Goal: Task Accomplishment & Management: Manage account settings

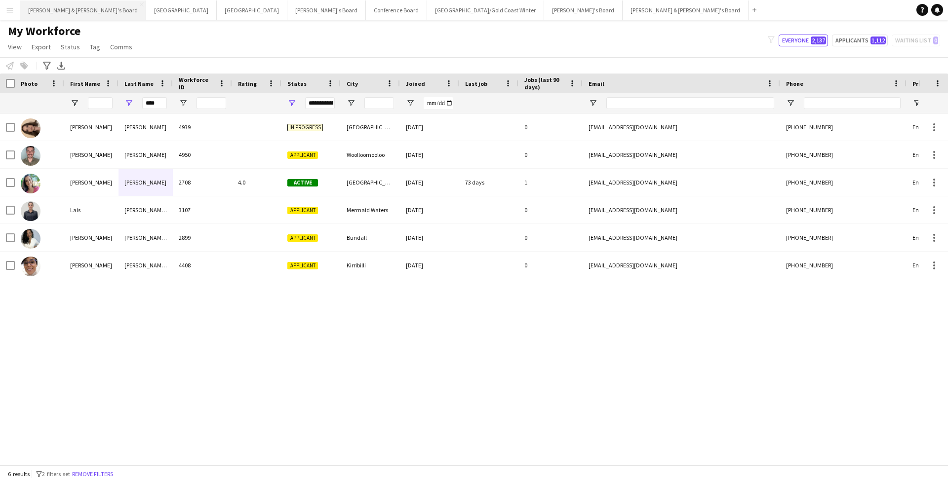
click at [48, 12] on button "Neil & Jenny's Board Close" at bounding box center [83, 9] width 126 height 19
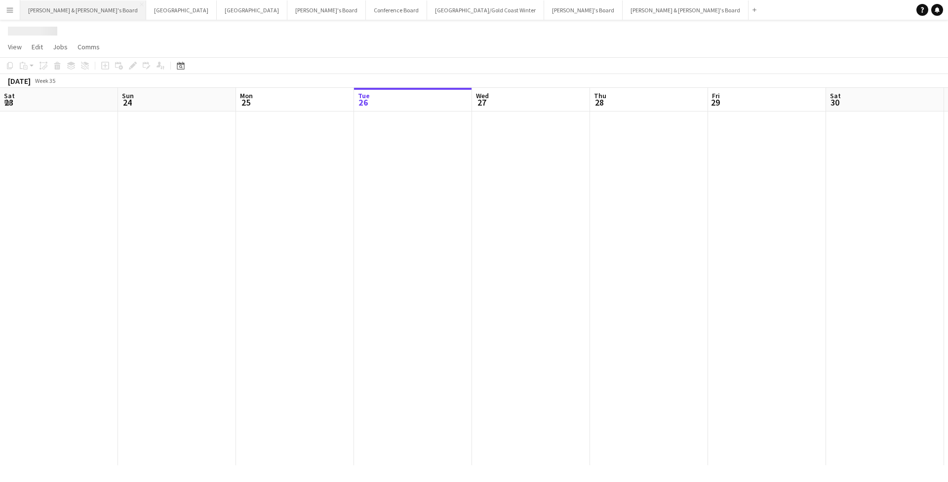
scroll to position [0, 236]
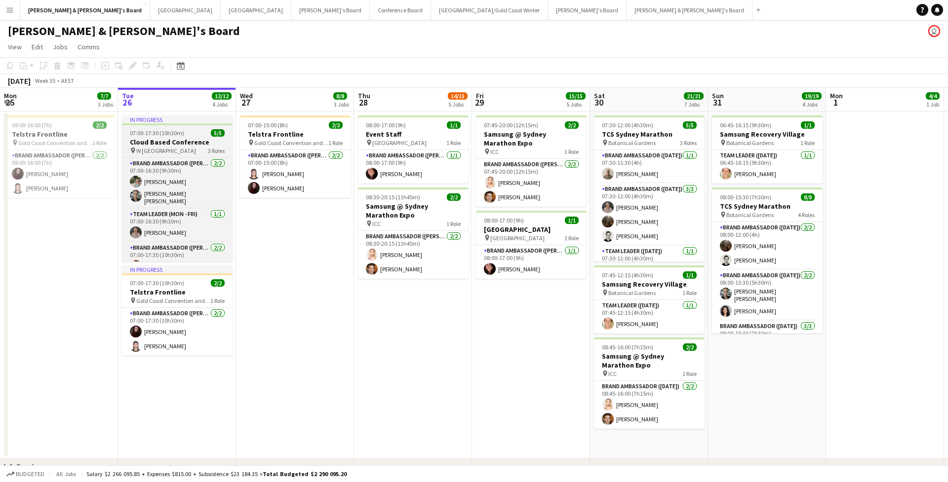
click at [194, 138] on h3 "Cloud Based Conference" at bounding box center [177, 142] width 111 height 9
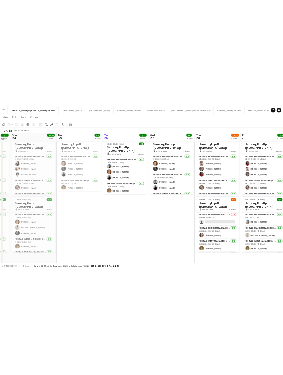
scroll to position [791, 0]
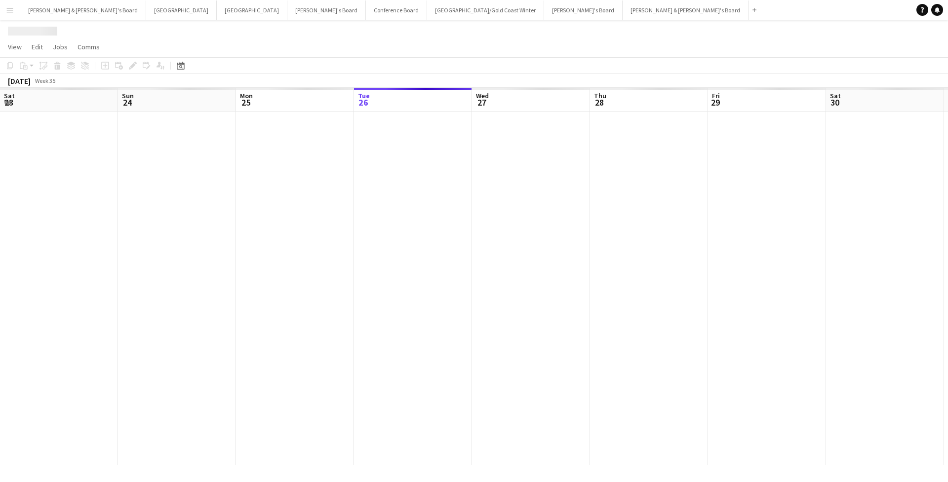
scroll to position [0, 236]
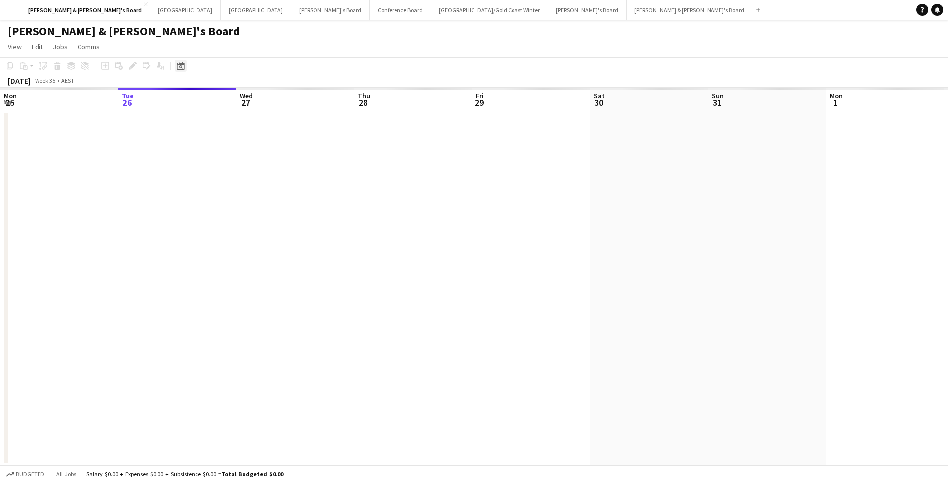
click at [175, 66] on div "Date picker" at bounding box center [181, 66] width 12 height 12
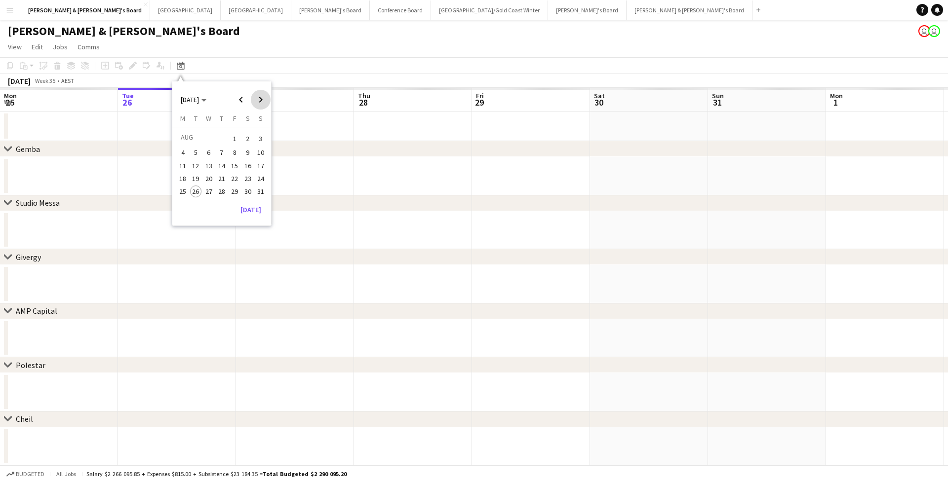
click at [262, 91] on span "Next month" at bounding box center [261, 100] width 20 height 20
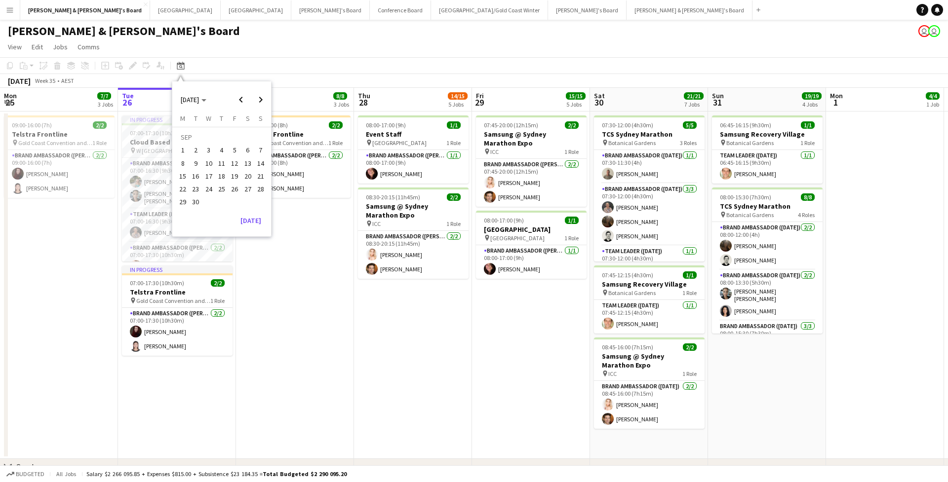
click at [255, 152] on span "7" at bounding box center [261, 151] width 12 height 12
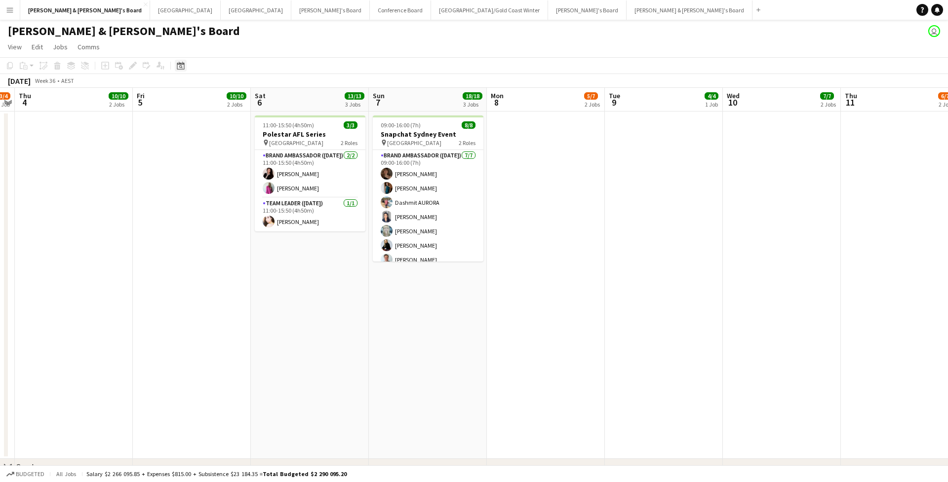
click at [181, 66] on icon "Date picker" at bounding box center [181, 66] width 8 height 8
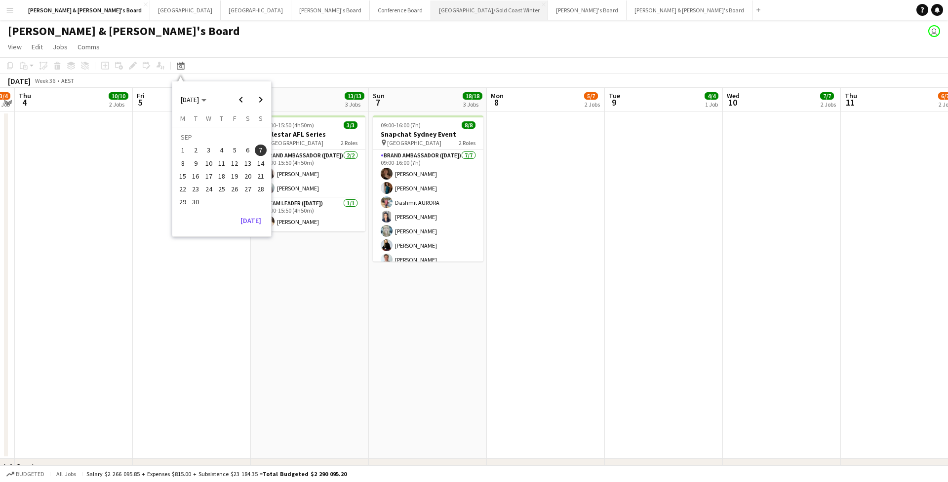
click at [431, 14] on button "[GEOGRAPHIC_DATA]/[GEOGRAPHIC_DATA] Winter Close" at bounding box center [489, 9] width 117 height 19
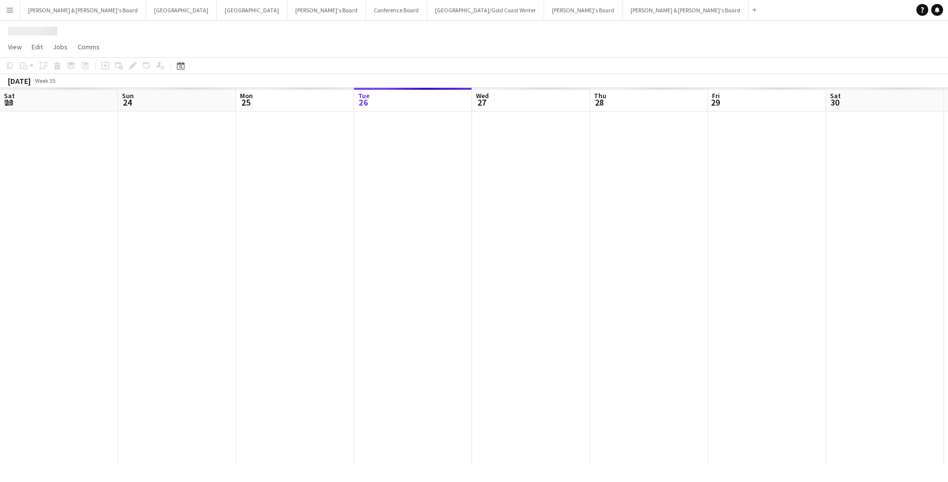
scroll to position [0, 236]
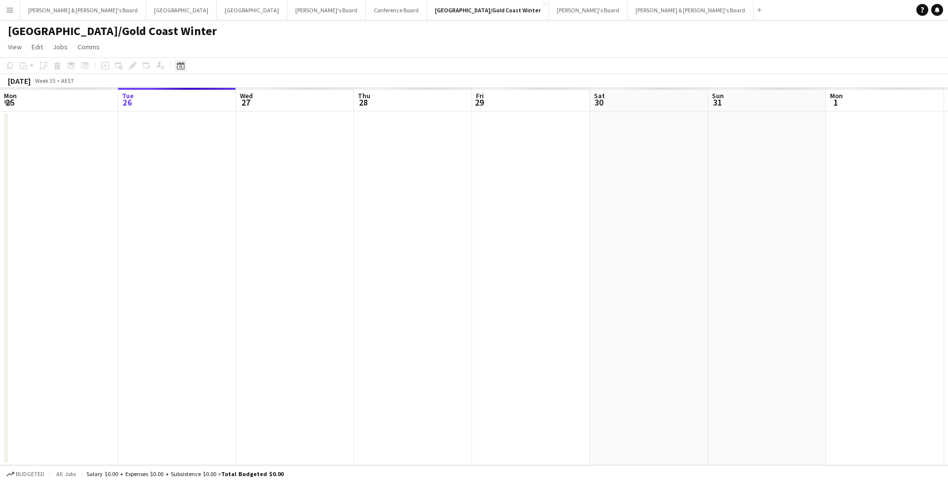
click at [184, 66] on icon "Date picker" at bounding box center [181, 66] width 8 height 8
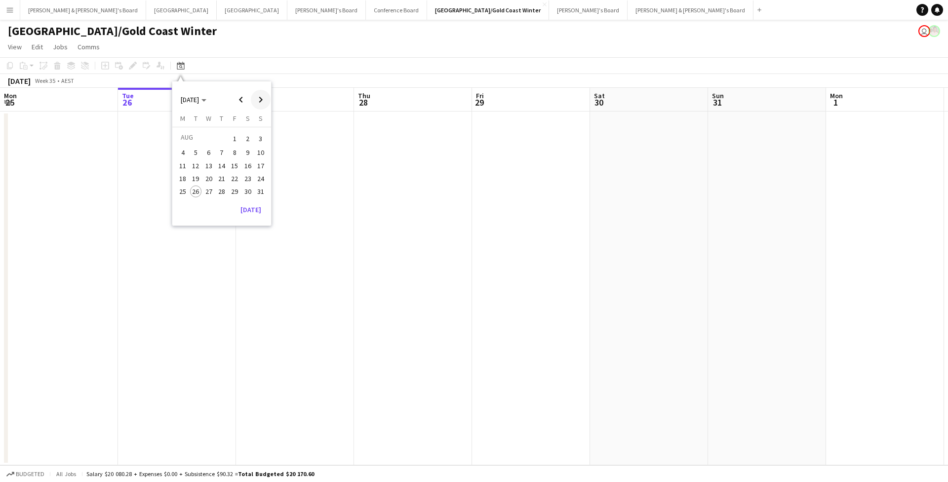
click at [263, 102] on span "Next month" at bounding box center [261, 100] width 20 height 20
click at [263, 152] on span "7" at bounding box center [261, 151] width 12 height 12
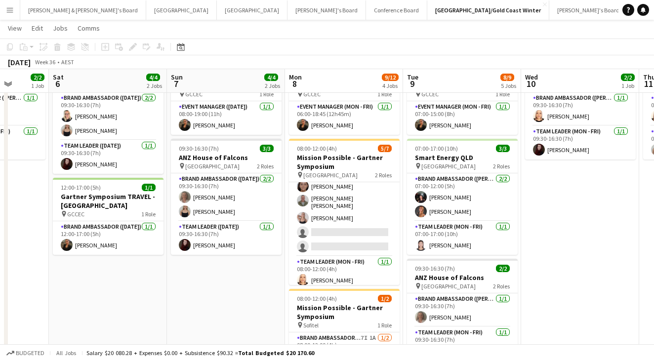
scroll to position [36, 0]
click at [349, 275] on app-card-role "Team Leader (Mon - Fri) 1/1 08:00-12:00 (4h) Nicole Armstrong" at bounding box center [344, 274] width 111 height 34
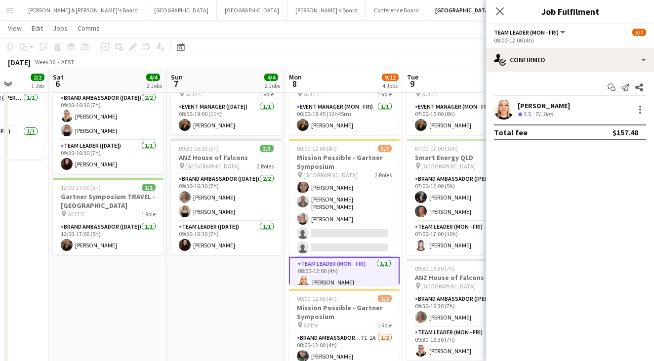
click at [529, 108] on div "[PERSON_NAME]" at bounding box center [543, 105] width 52 height 9
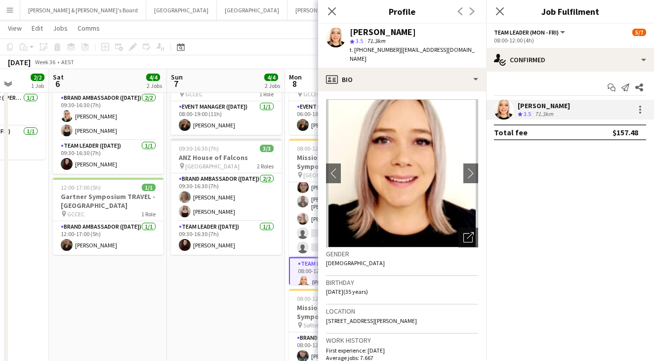
click at [371, 48] on span "t. +61434200067" at bounding box center [375, 49] width 51 height 7
copy span "61434200067"
click at [368, 52] on span "t. +61434200067" at bounding box center [375, 49] width 51 height 7
click at [367, 51] on span "t. +61434200067" at bounding box center [375, 49] width 51 height 7
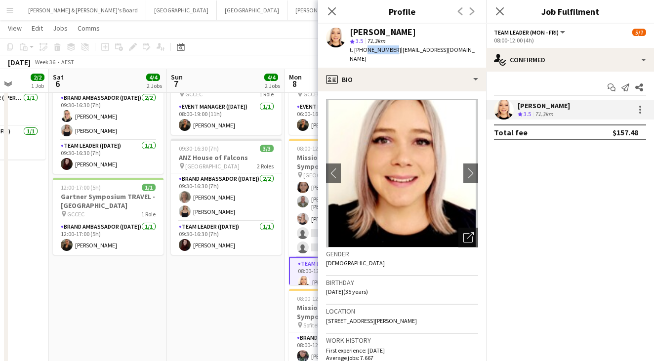
drag, startPoint x: 364, startPoint y: 50, endPoint x: 390, endPoint y: 50, distance: 25.7
click at [390, 50] on span "t. +61434200067" at bounding box center [375, 49] width 51 height 7
copy span "434200067"
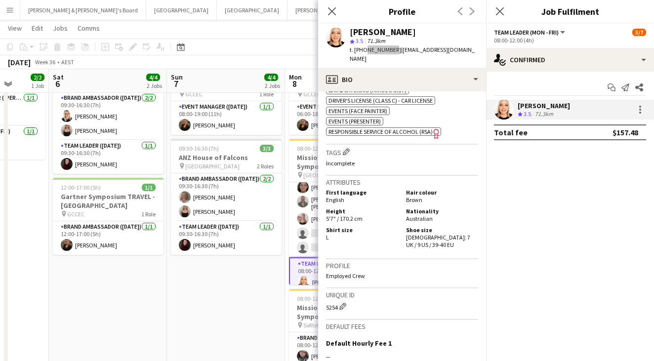
scroll to position [527, 0]
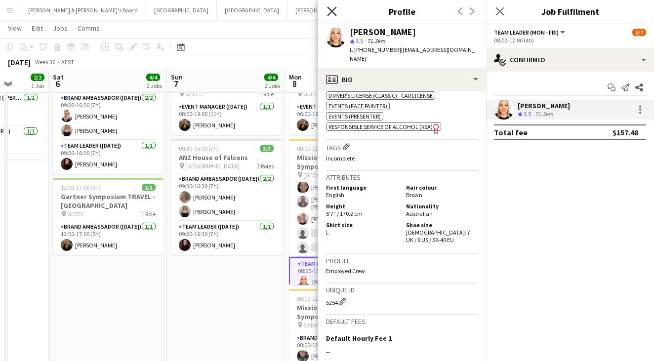
click at [330, 10] on icon "Close pop-in" at bounding box center [331, 10] width 9 height 9
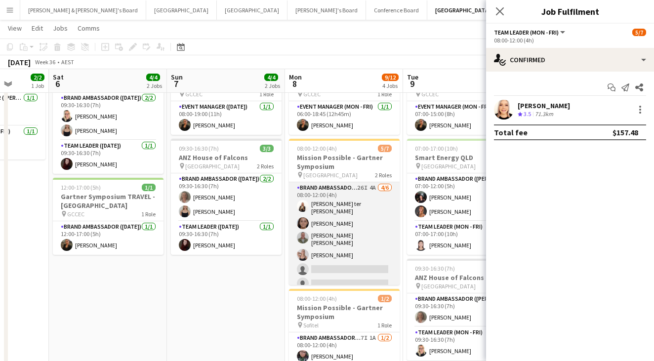
scroll to position [0, 0]
click at [344, 228] on app-card-role "Brand Ambassador (Mon - Fri) 26I 4A 4/6 08:00-12:00 (4h) Raquel ter Haar Leyre …" at bounding box center [344, 237] width 111 height 111
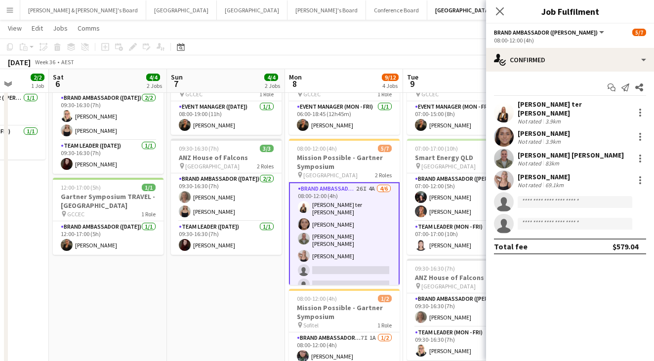
scroll to position [0, 424]
click at [560, 105] on div "Raquel ter Haar" at bounding box center [573, 109] width 113 height 18
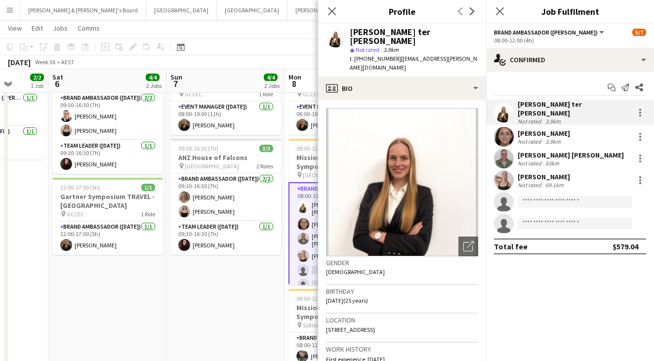
click at [384, 35] on div "Raquel ter Haar" at bounding box center [414, 37] width 128 height 18
copy div "Raquel ter Haar"
click at [376, 55] on div "Raquel ter Haar star Not rated 3.9km t. +610437926887 | sth.raquel@gmail.com" at bounding box center [402, 50] width 168 height 53
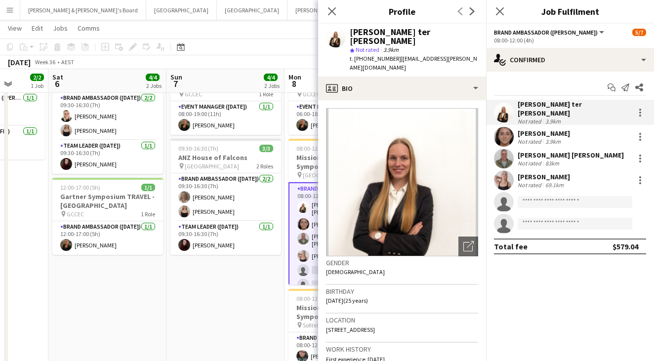
click at [363, 55] on span "t. +610437926887" at bounding box center [375, 58] width 51 height 7
click at [365, 55] on span "t. +610437926887" at bounding box center [375, 58] width 51 height 7
drag, startPoint x: 365, startPoint y: 48, endPoint x: 403, endPoint y: 49, distance: 38.0
click at [403, 54] on div "t. +610437926887 | sth.raquel@gmail.com" at bounding box center [414, 63] width 128 height 18
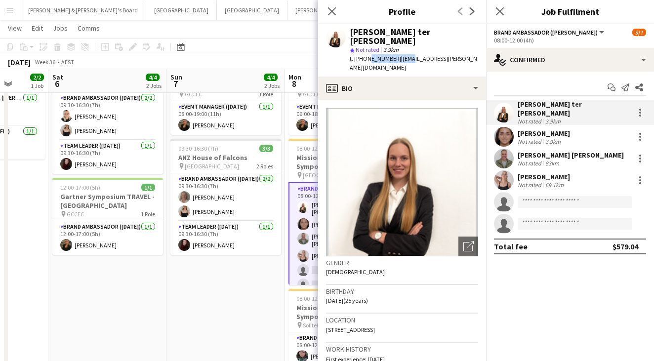
copy div "437926887 | sth"
click at [361, 55] on span "t. +610437926887" at bounding box center [375, 58] width 51 height 7
drag, startPoint x: 363, startPoint y: 47, endPoint x: 393, endPoint y: 50, distance: 30.2
click at [393, 55] on span "t. +610437926887" at bounding box center [375, 58] width 51 height 7
copy span "0437926887"
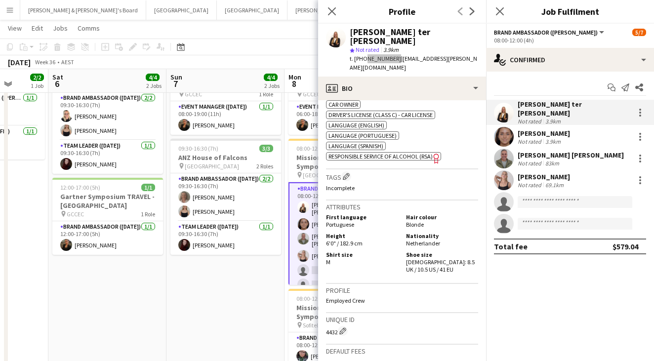
scroll to position [536, 0]
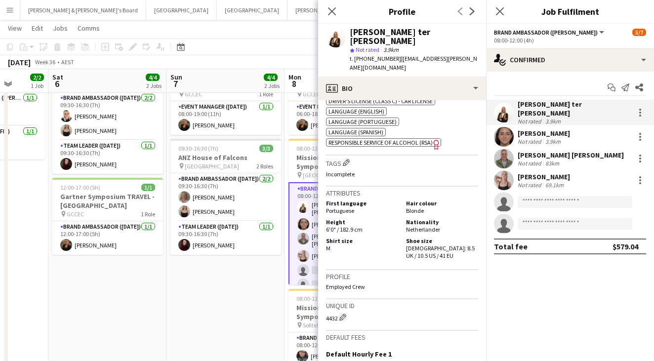
click at [545, 131] on div "[PERSON_NAME]" at bounding box center [543, 133] width 52 height 9
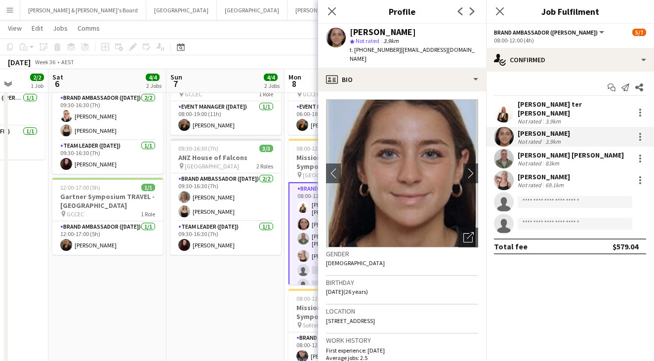
click at [371, 49] on span "t. +610492886364" at bounding box center [375, 49] width 51 height 7
drag, startPoint x: 366, startPoint y: 49, endPoint x: 393, endPoint y: 49, distance: 26.7
click at [393, 49] on span "t. +610492886364" at bounding box center [375, 49] width 51 height 7
copy span "492886364"
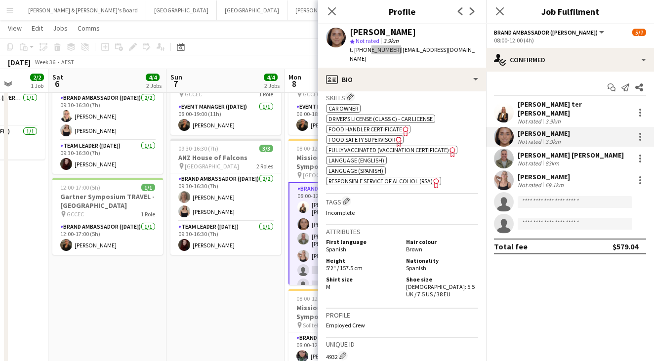
scroll to position [448, 0]
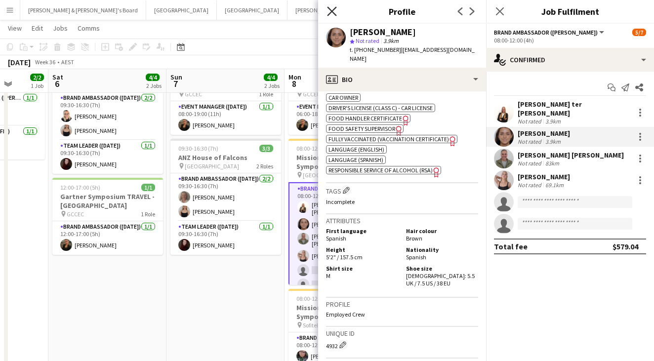
click at [331, 11] on icon "Close pop-in" at bounding box center [331, 10] width 9 height 9
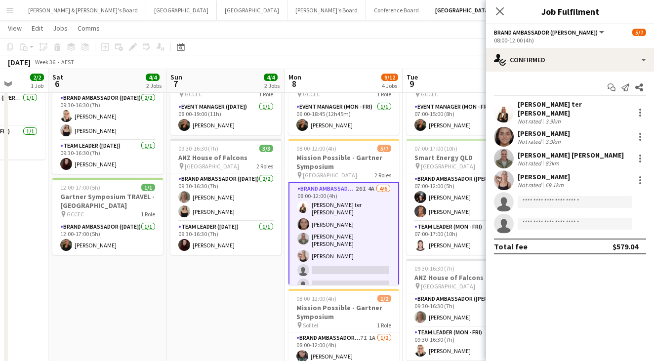
click at [535, 143] on div "Raquel ter Haar Not rated 3.9km Leyre Ginard Not rated 3.9km Jofre Maestracci F…" at bounding box center [570, 167] width 168 height 134
click at [538, 159] on div "Not rated" at bounding box center [530, 162] width 26 height 7
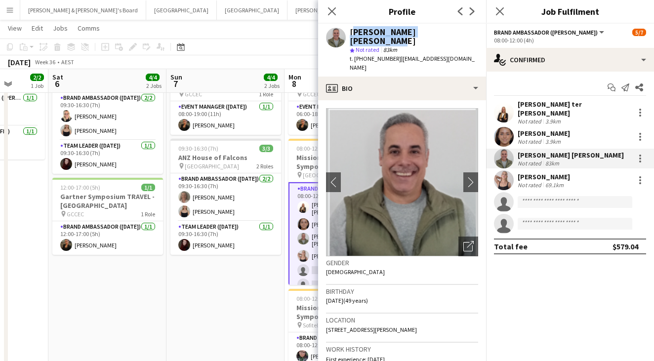
drag, startPoint x: 350, startPoint y: 34, endPoint x: 447, endPoint y: 34, distance: 97.8
click at [447, 34] on div "Jofre Maestracci Fuentes" at bounding box center [414, 37] width 128 height 18
copy div "Jofre Maestracci Fuentes"
click at [363, 55] on span "t. +61416304610" at bounding box center [375, 58] width 51 height 7
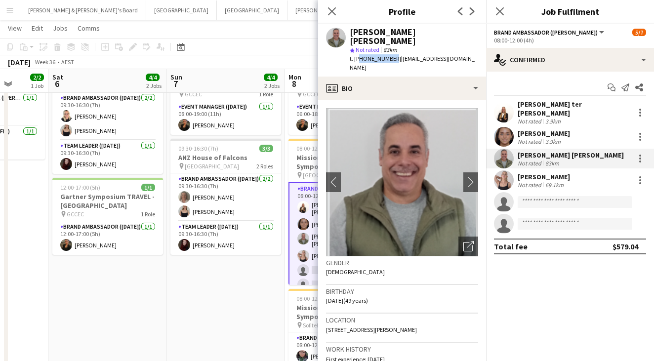
copy span "61416304610"
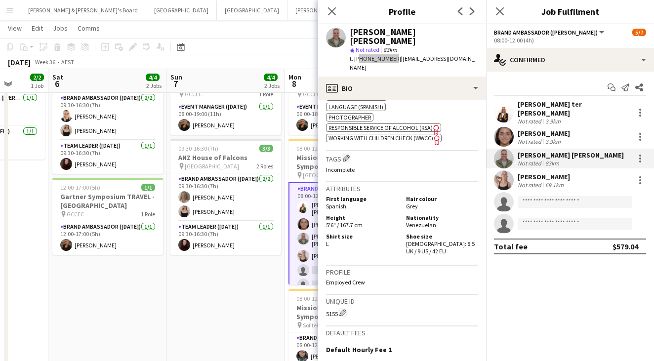
scroll to position [480, 0]
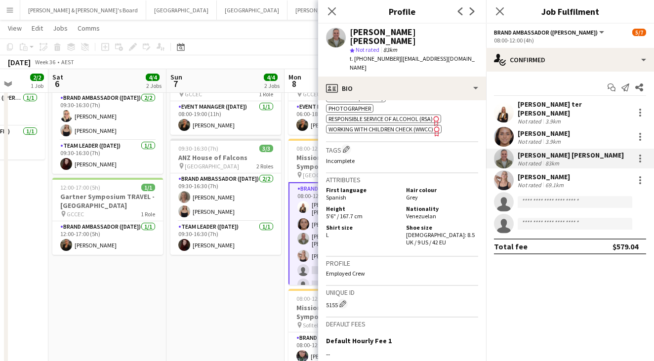
click at [529, 174] on div "Sophie Keable" at bounding box center [543, 176] width 52 height 9
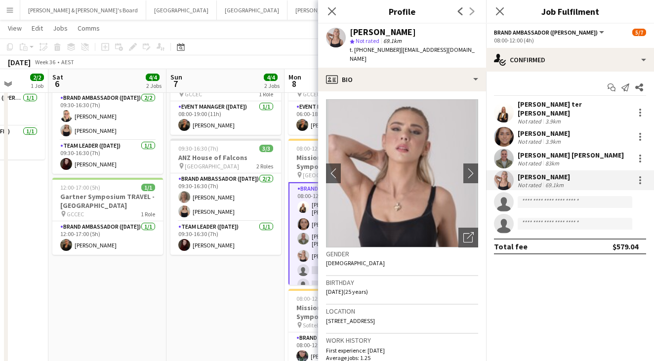
click at [367, 52] on span "t. +610448943825" at bounding box center [375, 49] width 51 height 7
click at [367, 50] on span "t. +610448943825" at bounding box center [375, 49] width 51 height 7
drag, startPoint x: 364, startPoint y: 50, endPoint x: 393, endPoint y: 50, distance: 28.6
click at [393, 50] on span "t. +610448943825" at bounding box center [375, 49] width 51 height 7
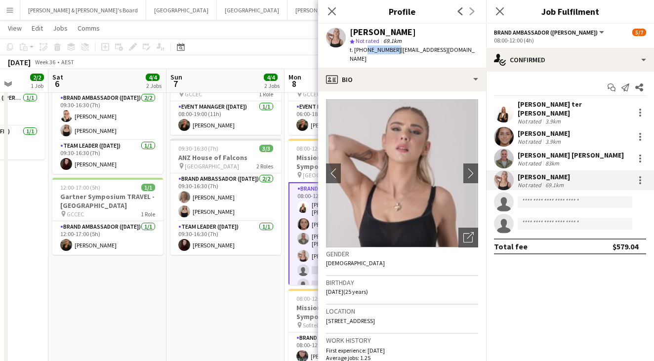
copy span "0448943825"
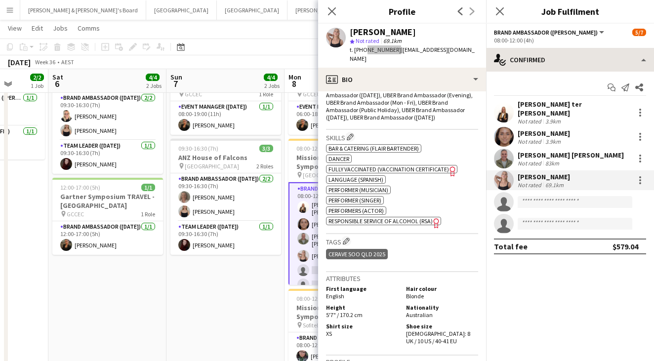
scroll to position [421, 0]
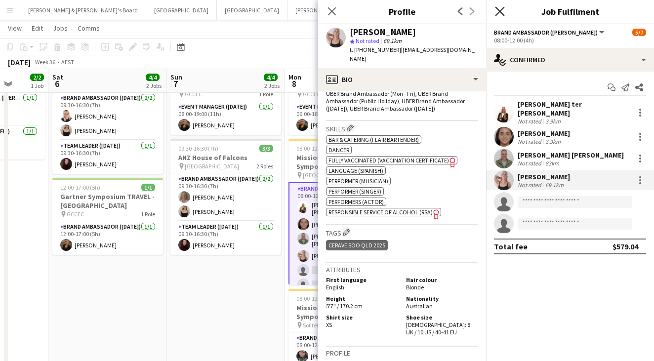
click at [498, 9] on icon at bounding box center [499, 10] width 9 height 9
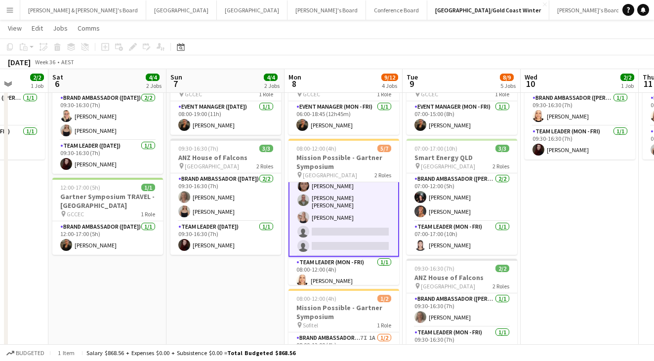
scroll to position [38, 0]
click at [363, 272] on app-card-role "Team Leader (Mon - Fri) 1/1 08:00-12:00 (4h) Nicole Armstrong" at bounding box center [343, 274] width 111 height 34
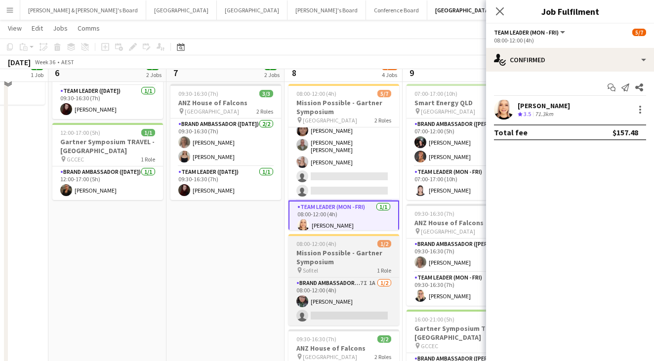
scroll to position [115, 0]
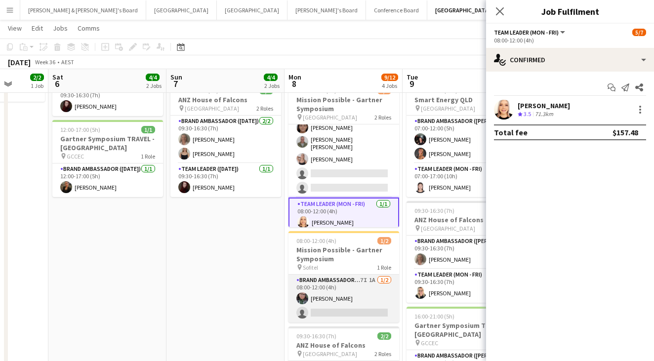
click at [327, 292] on app-card-role "Brand Ambassador (Mon - Fri) 7I 1A 1/2 08:00-12:00 (4h) Beatriz Barreto single-…" at bounding box center [343, 298] width 111 height 48
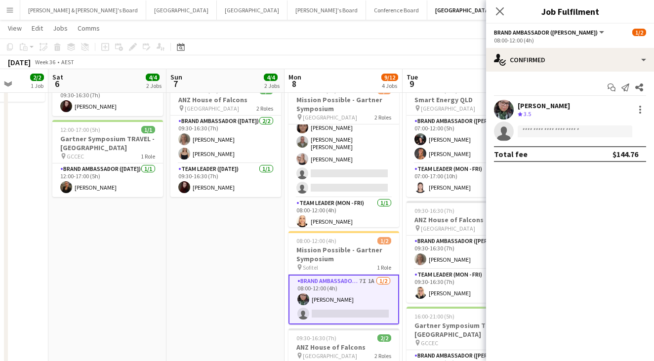
scroll to position [36, 0]
click at [539, 110] on div "1.5km" at bounding box center [542, 114] width 19 height 8
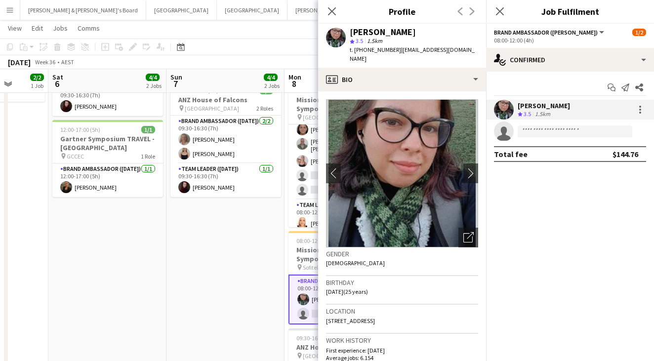
click at [376, 52] on span "t. +610452141396" at bounding box center [375, 49] width 51 height 7
click at [364, 50] on span "t. +610452141396" at bounding box center [375, 49] width 51 height 7
drag, startPoint x: 363, startPoint y: 50, endPoint x: 392, endPoint y: 50, distance: 29.6
click at [392, 50] on span "t. +610452141396" at bounding box center [375, 49] width 51 height 7
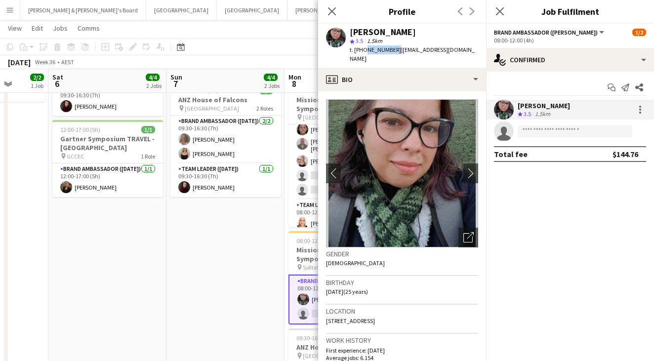
copy span "0452141396"
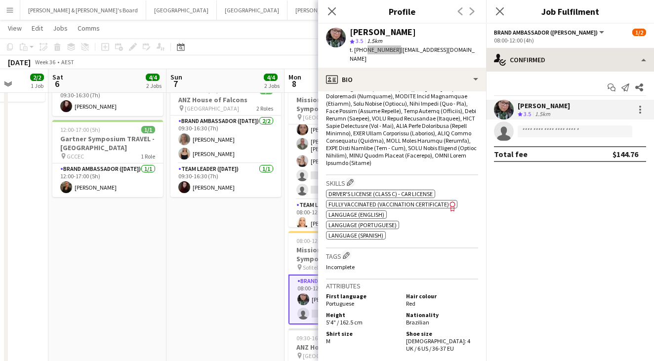
scroll to position [413, 0]
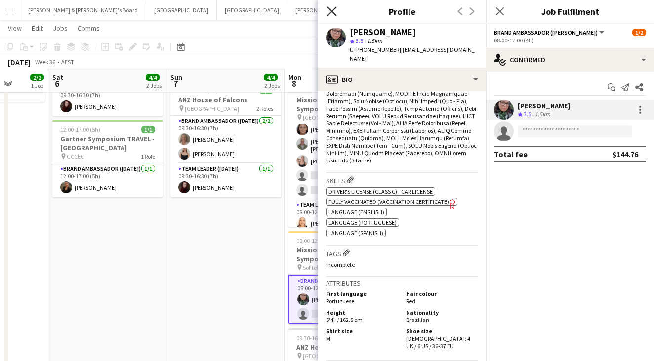
click at [333, 9] on icon "Close pop-in" at bounding box center [331, 10] width 9 height 9
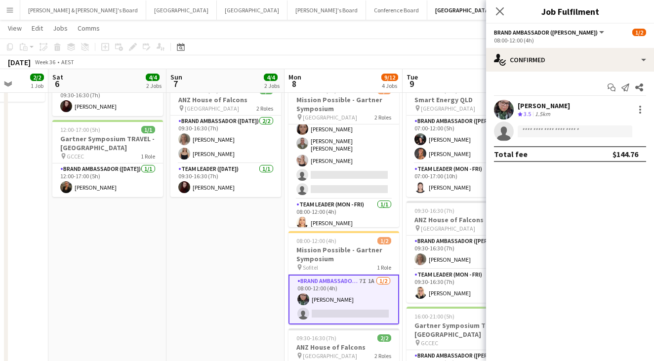
scroll to position [36, 0]
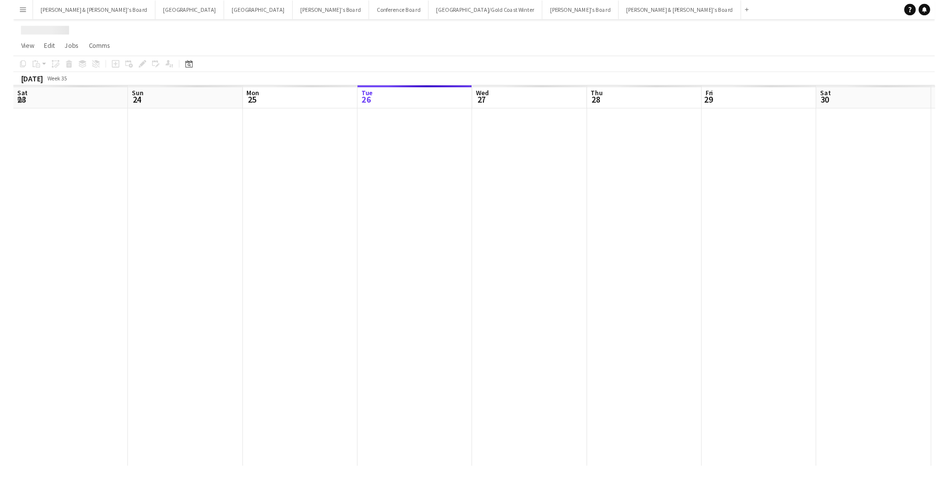
scroll to position [0, 236]
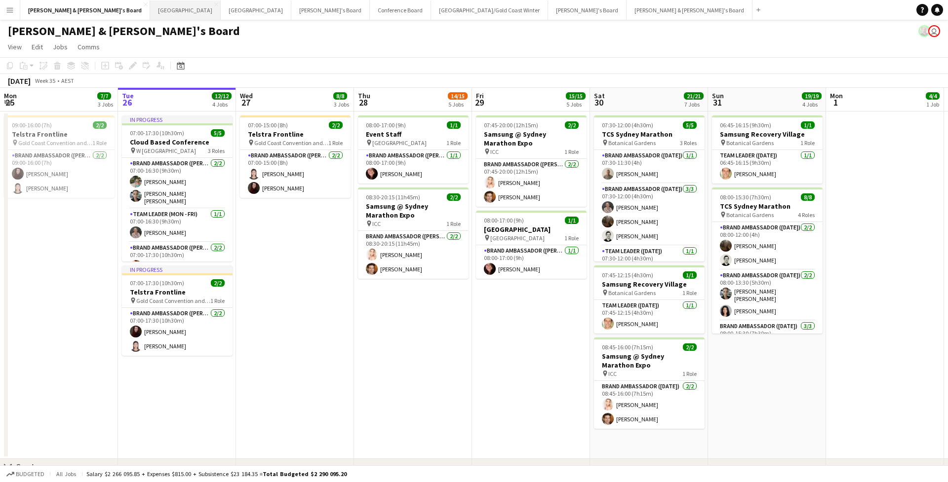
click at [150, 18] on button "Sydney Close" at bounding box center [185, 9] width 71 height 19
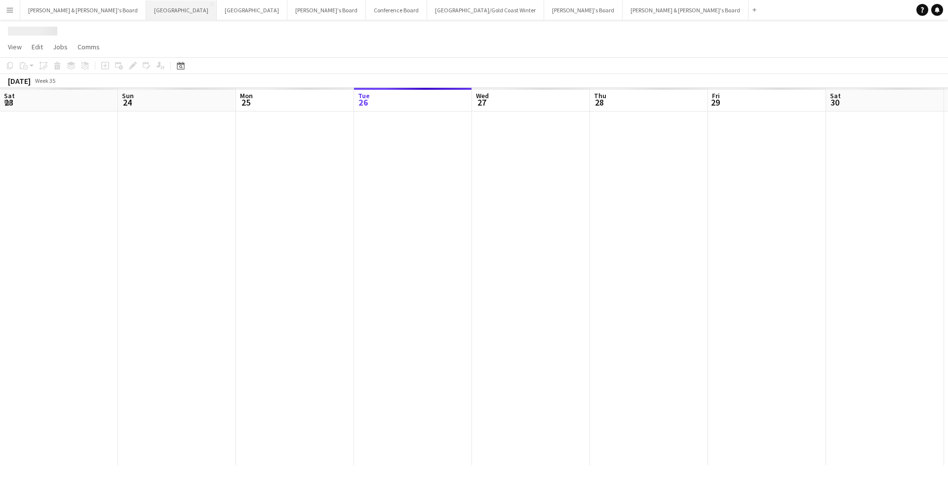
scroll to position [0, 236]
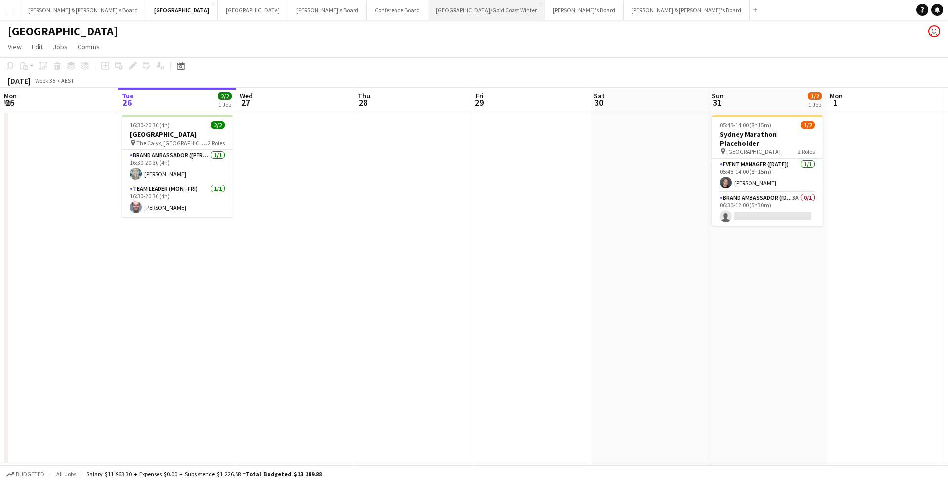
click at [428, 7] on button "Brisbane/Gold Coast Winter Close" at bounding box center [486, 9] width 117 height 19
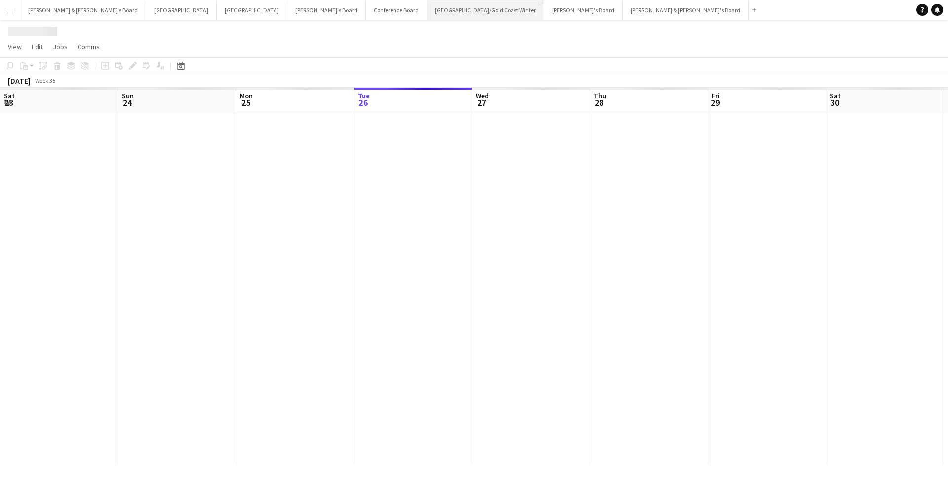
scroll to position [0, 236]
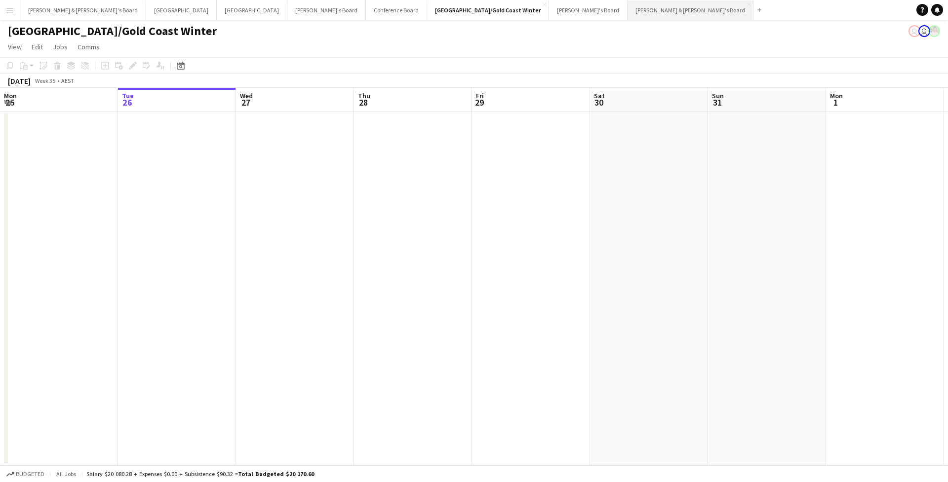
click at [627, 12] on button "[PERSON_NAME] & [PERSON_NAME]'s Board Close" at bounding box center [690, 9] width 126 height 19
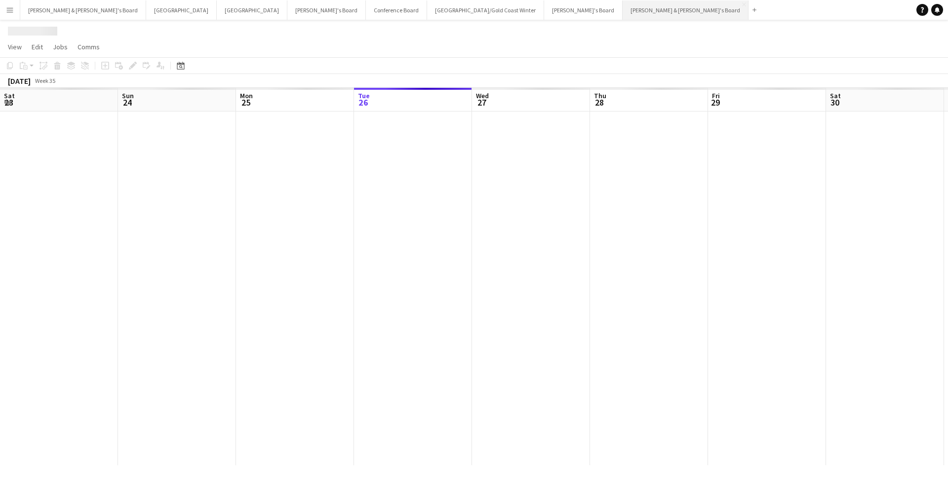
scroll to position [0, 236]
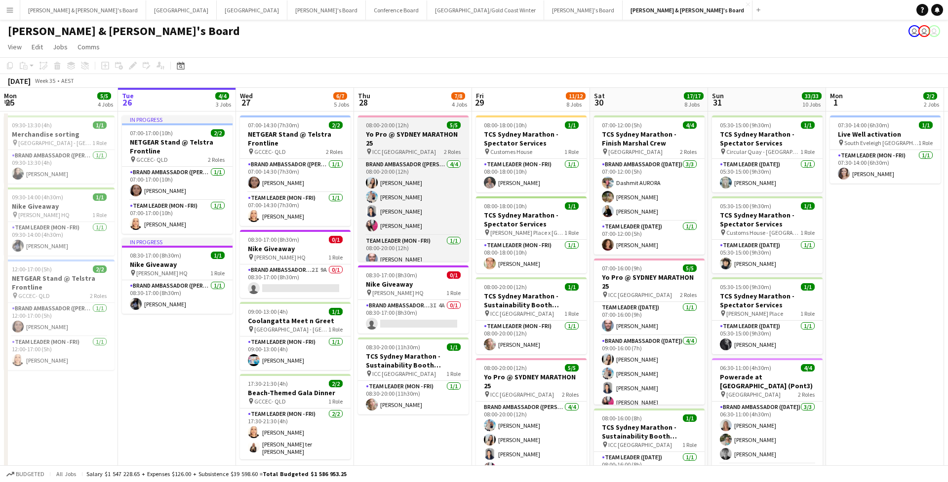
click at [415, 120] on app-job-card "08:00-20:00 (12h) 5/[DEMOGRAPHIC_DATA] Pro @ [GEOGRAPHIC_DATA] MARATHON 25 pin …" at bounding box center [413, 189] width 111 height 146
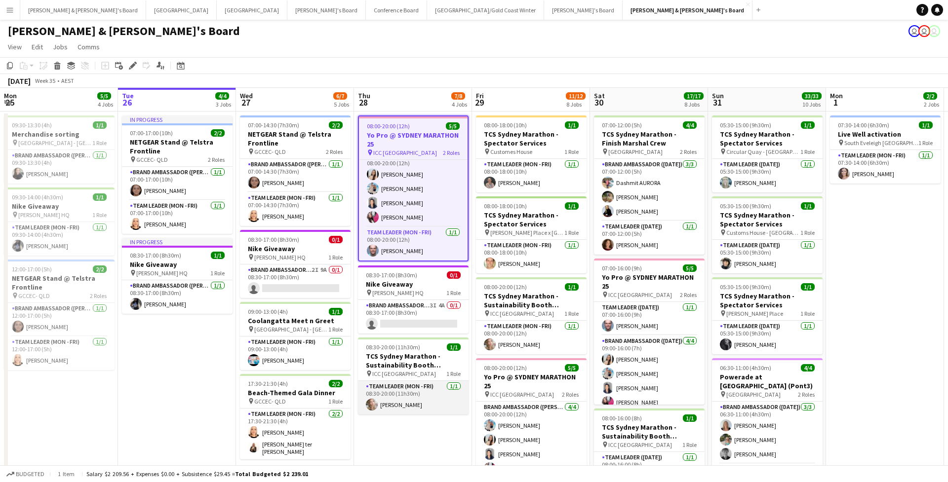
scroll to position [0, 0]
click at [146, 14] on button "Sydney Close" at bounding box center [181, 9] width 71 height 19
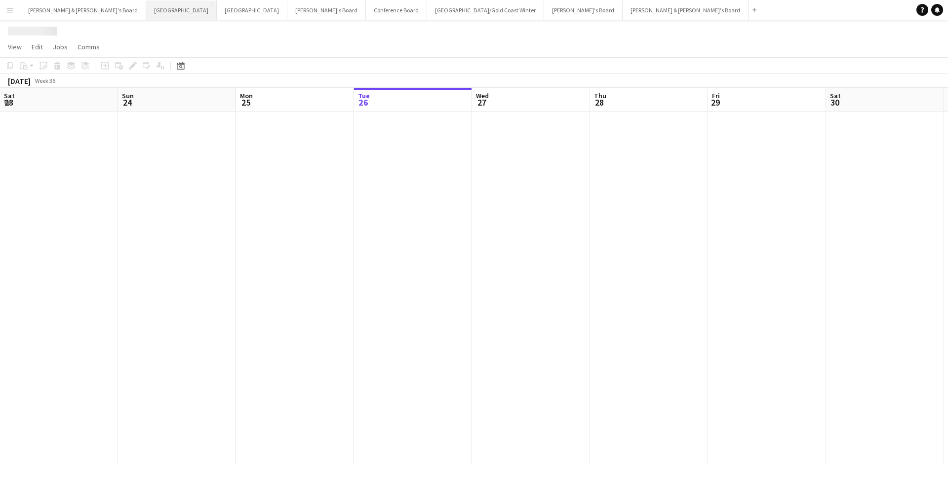
scroll to position [0, 236]
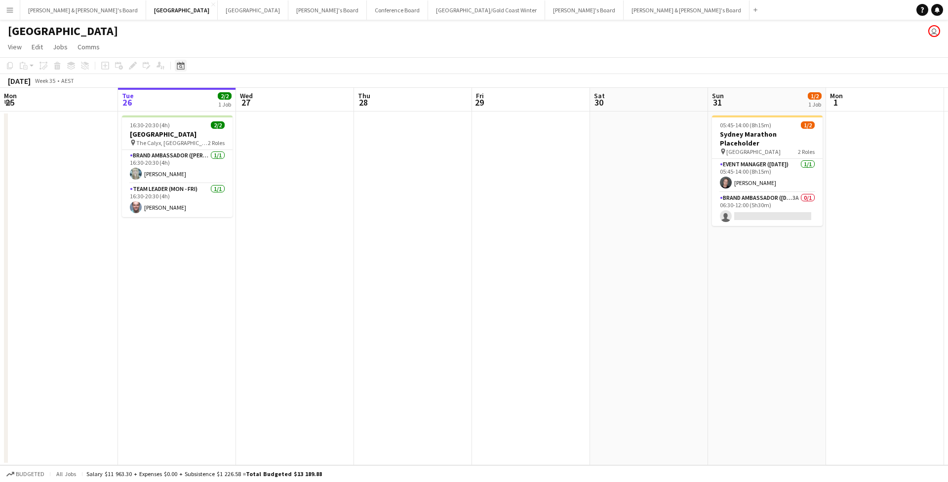
click at [180, 62] on icon "Date picker" at bounding box center [181, 66] width 8 height 8
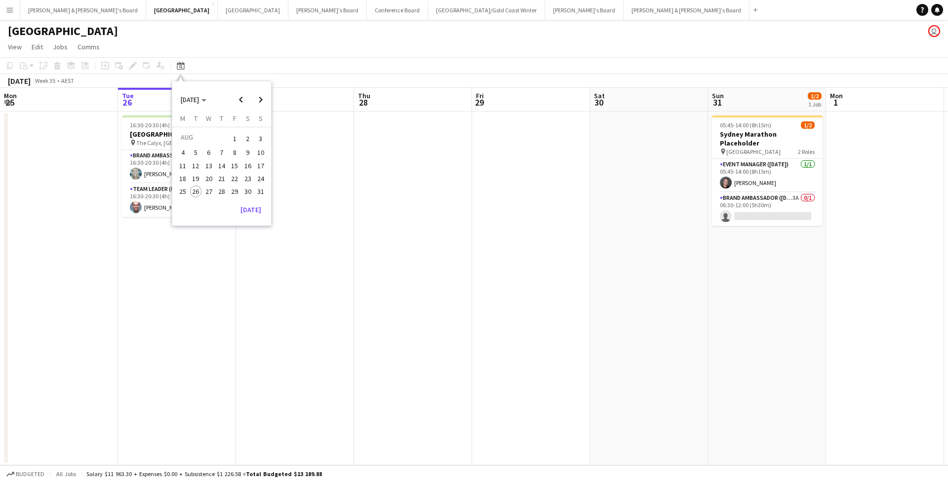
click at [222, 188] on span "28" at bounding box center [222, 192] width 12 height 12
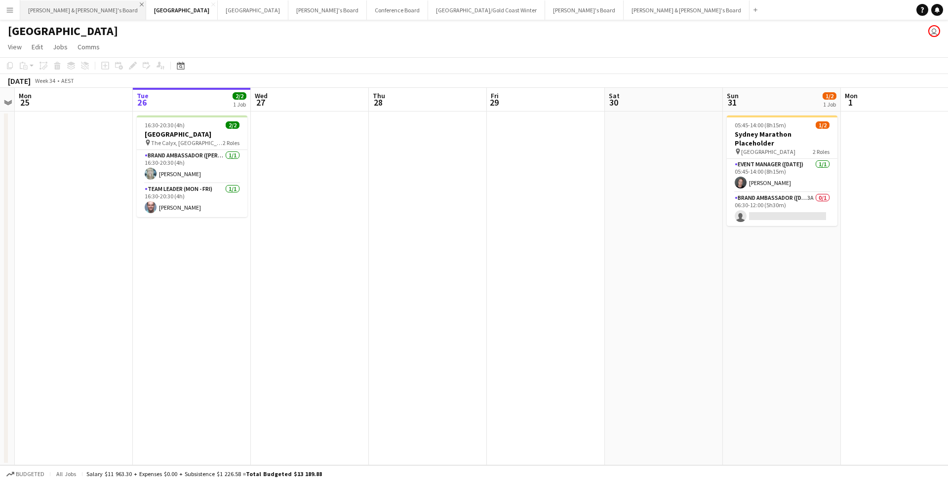
click at [140, 6] on app-icon "Close" at bounding box center [142, 4] width 4 height 4
click at [156, 2] on app-icon "Close" at bounding box center [158, 4] width 4 height 4
click at [96, 2] on button "Tennille's Board Close" at bounding box center [131, 9] width 78 height 19
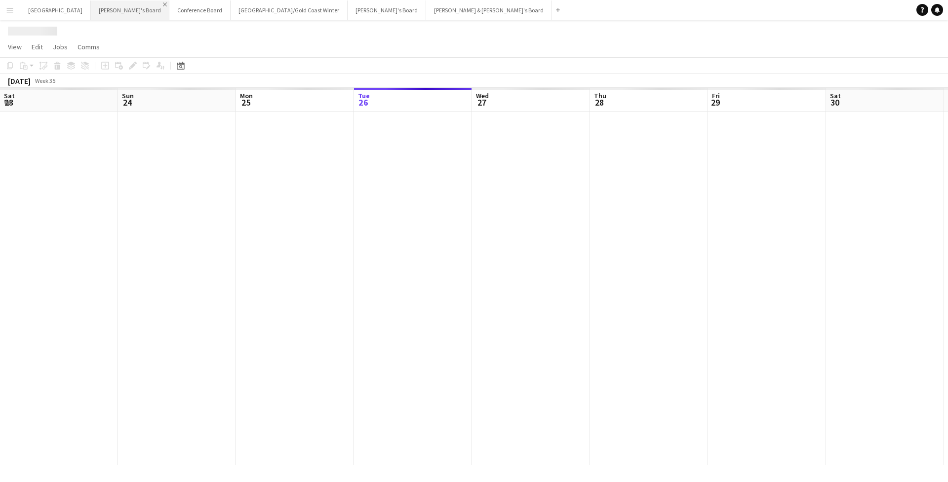
scroll to position [0, 236]
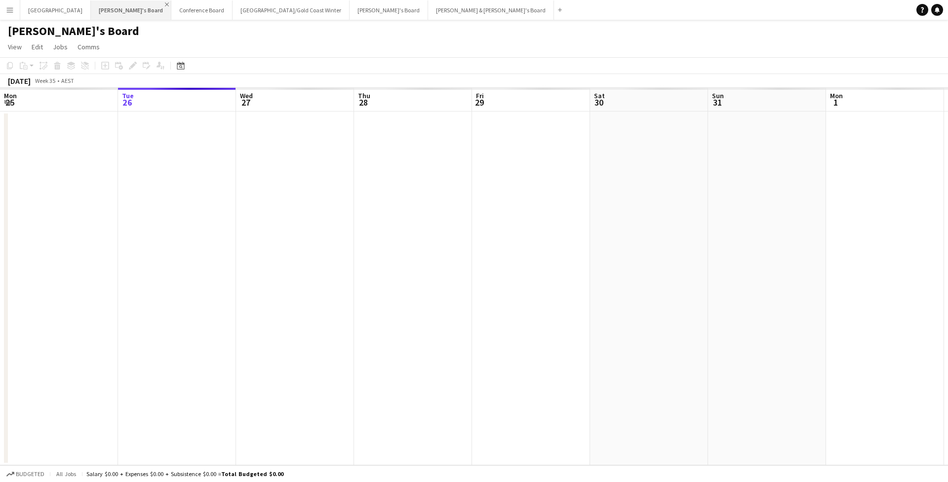
click at [165, 2] on app-icon "Close" at bounding box center [167, 4] width 4 height 4
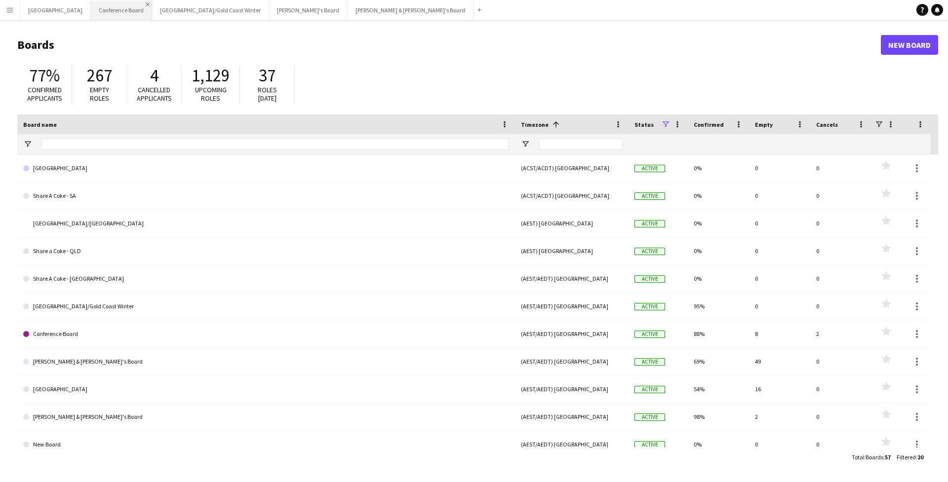
click at [146, 3] on app-icon "Close" at bounding box center [148, 4] width 4 height 4
click at [201, 3] on app-icon "Close" at bounding box center [203, 4] width 4 height 4
click at [163, 5] on app-icon "Close" at bounding box center [165, 4] width 4 height 4
click at [210, 5] on app-icon "Close" at bounding box center [212, 4] width 4 height 4
click at [84, 4] on app-icon "Close" at bounding box center [86, 4] width 4 height 4
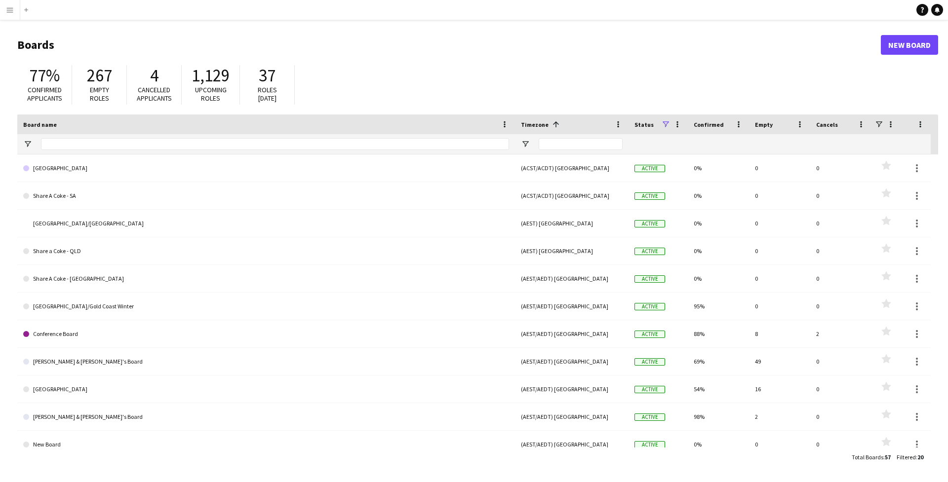
click at [9, 9] on app-icon "Menu" at bounding box center [10, 10] width 8 height 8
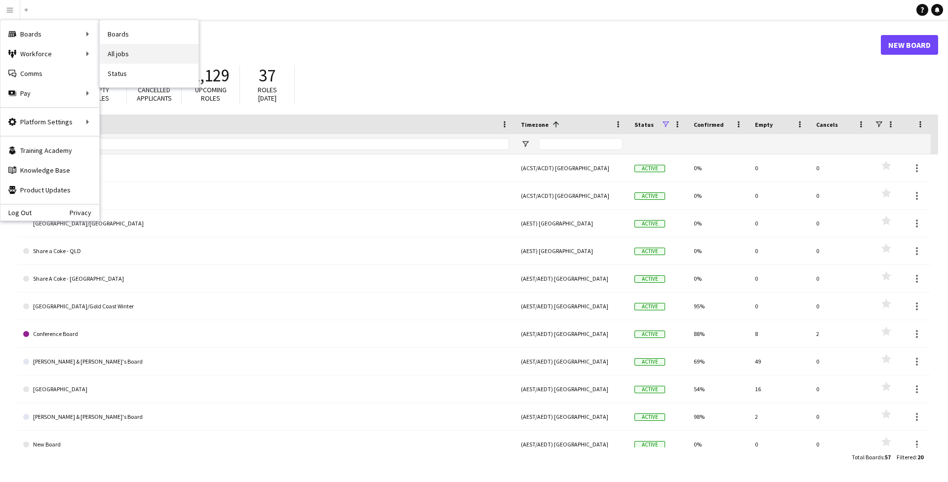
click at [122, 53] on link "All jobs" at bounding box center [149, 54] width 99 height 20
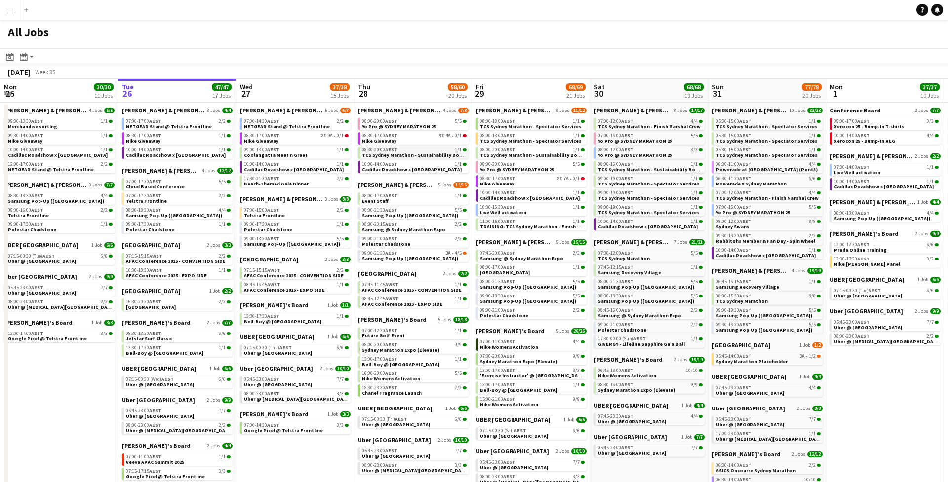
click at [420, 156] on span "TCS Sydney Marathon - Sustainability Booth Support" at bounding box center [425, 155] width 127 height 6
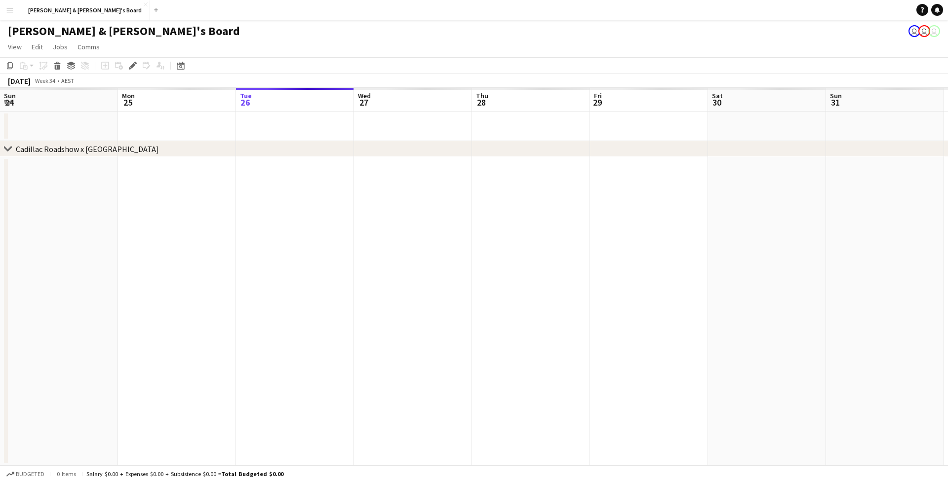
scroll to position [0, 339]
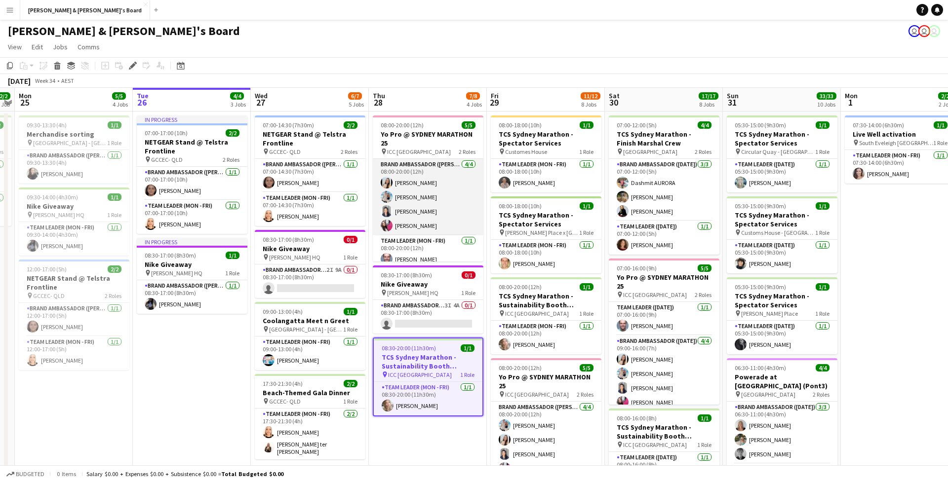
click at [423, 222] on app-card-role "Brand Ambassador (Mon - Fri) 4/4 08:00-20:00 (12h) Jessica Amancio Fudimura Ant…" at bounding box center [428, 197] width 111 height 77
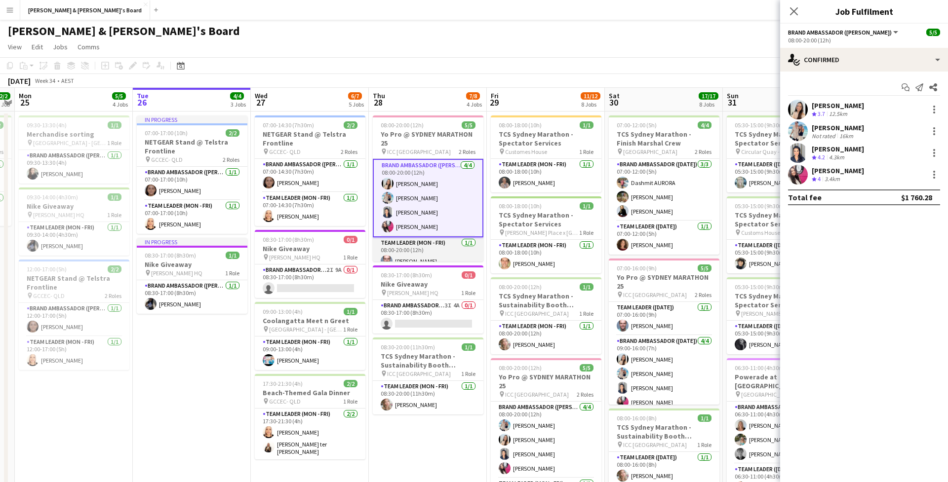
click at [431, 247] on app-card-role "Team Leader (Mon - Fri) 1/1 08:00-20:00 (12h) Mark Heap" at bounding box center [428, 254] width 111 height 34
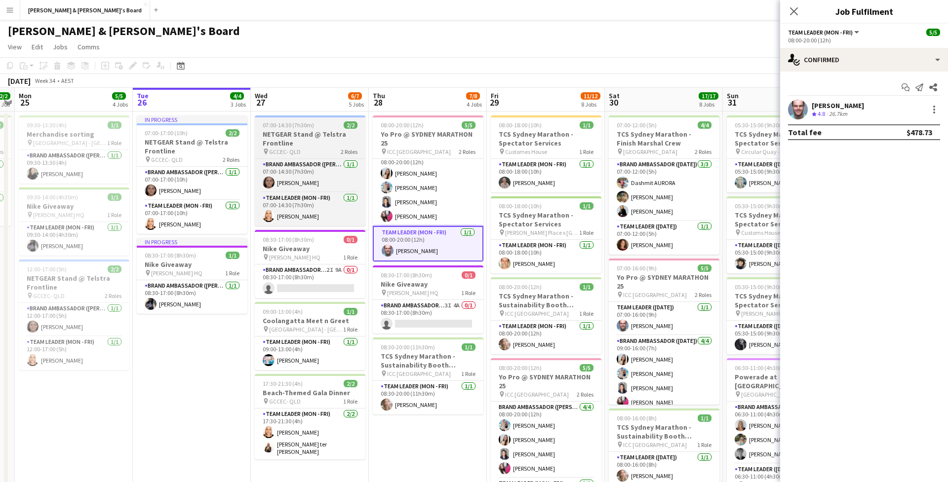
scroll to position [0, 0]
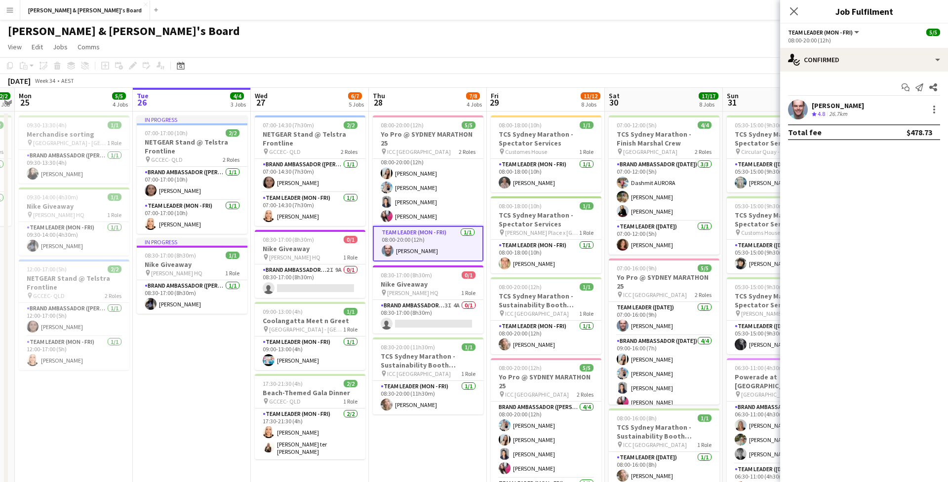
click at [6, 10] on app-icon "Menu" at bounding box center [10, 10] width 8 height 8
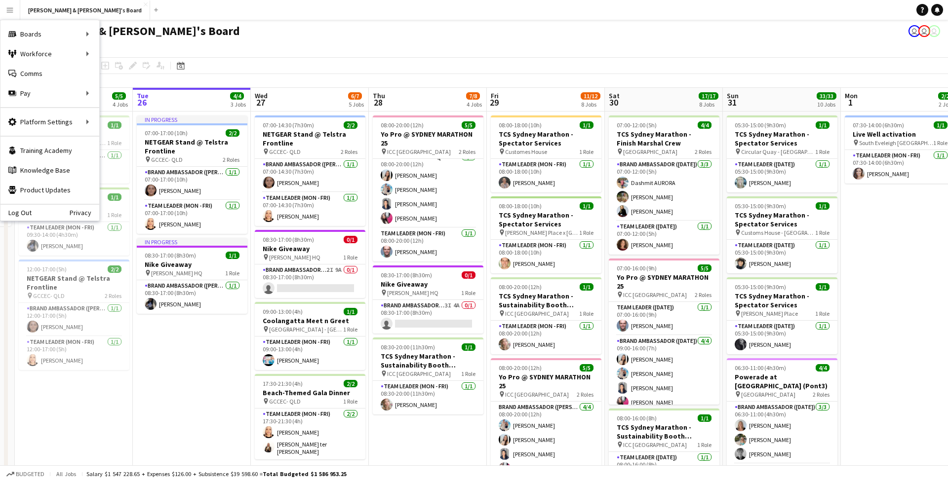
scroll to position [7, 0]
click at [125, 62] on link "All jobs" at bounding box center [149, 54] width 99 height 20
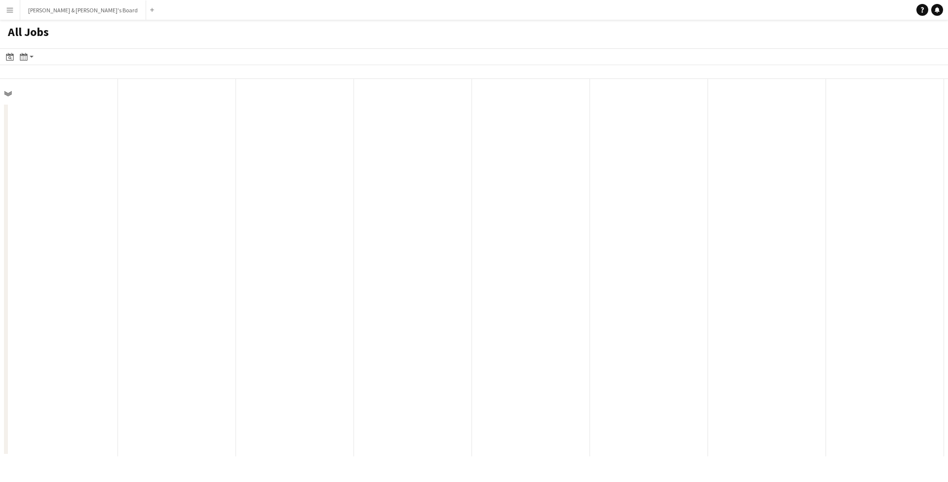
scroll to position [0, 236]
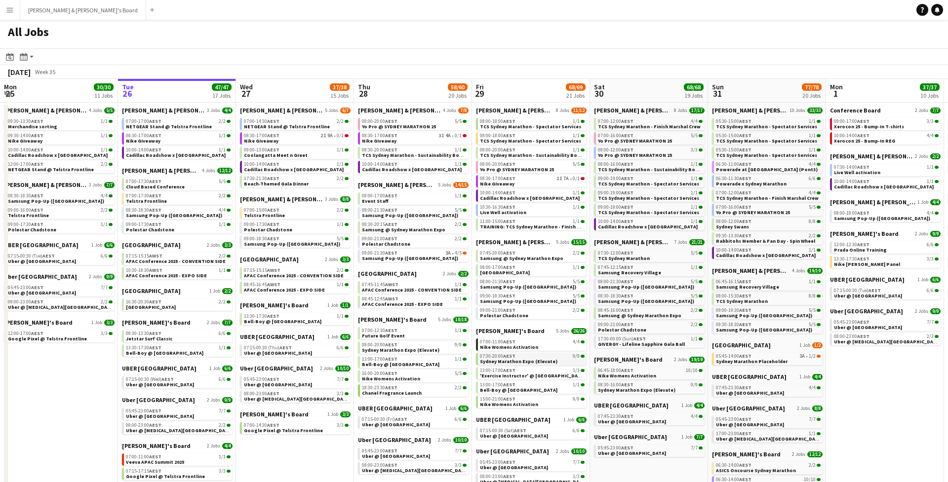
click at [513, 364] on app-brief-job-card "07:30-20:00 AEST 9/9 Sydney Marathon Expo (Elevate)" at bounding box center [531, 359] width 111 height 12
click at [527, 356] on div "07:30-20:00 AEST 9/9" at bounding box center [532, 356] width 105 height 5
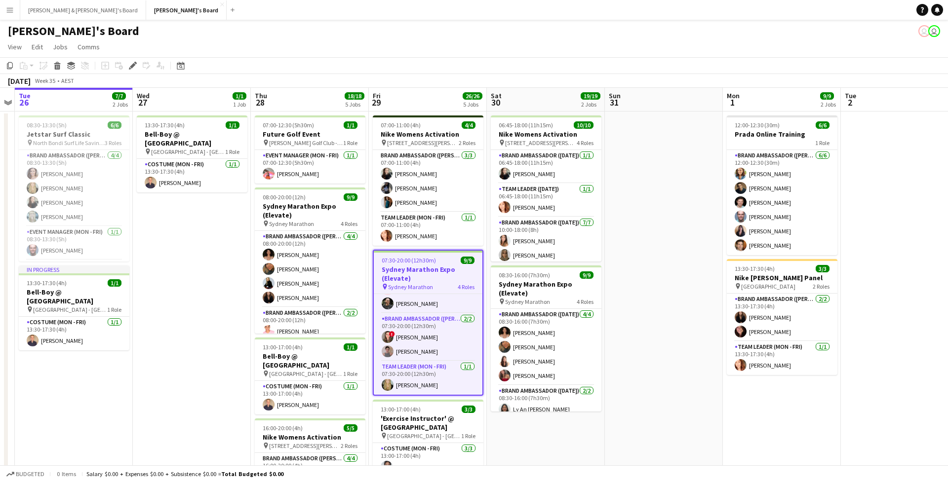
scroll to position [105, 0]
click at [135, 68] on icon "Edit" at bounding box center [133, 66] width 8 height 8
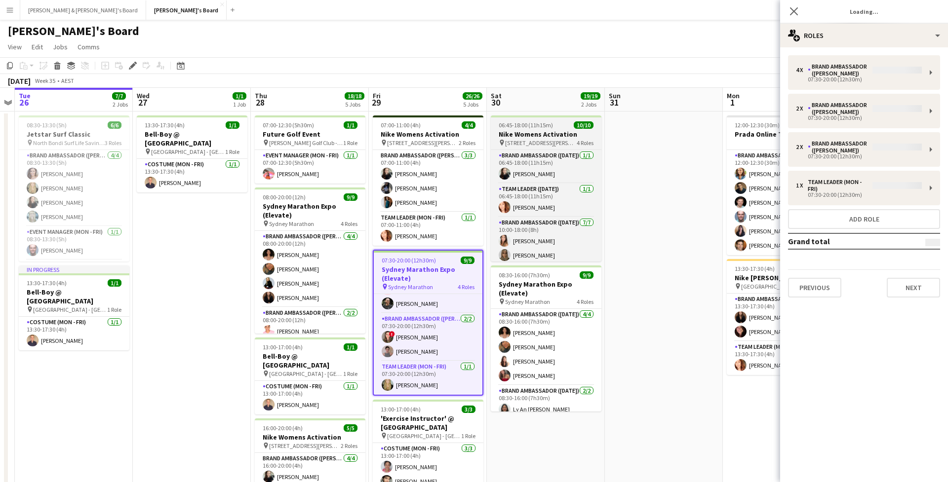
type input "**********"
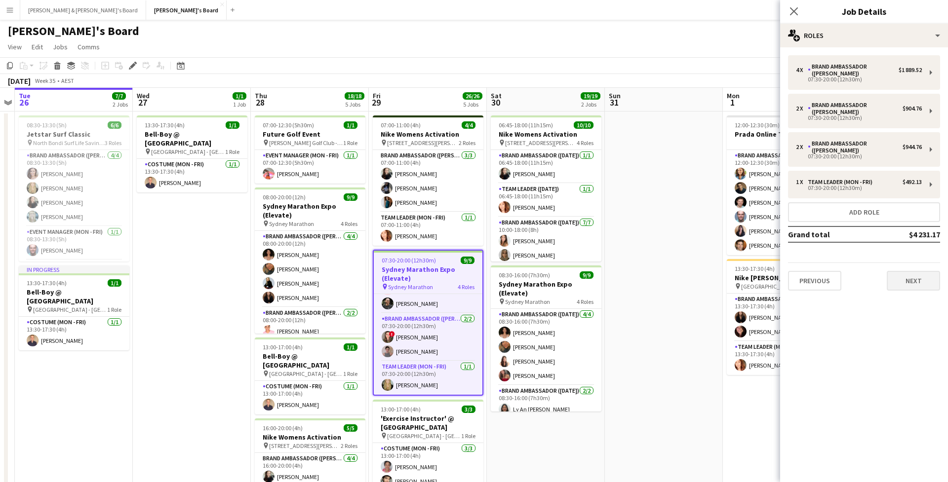
click at [899, 271] on button "Next" at bounding box center [913, 281] width 53 height 20
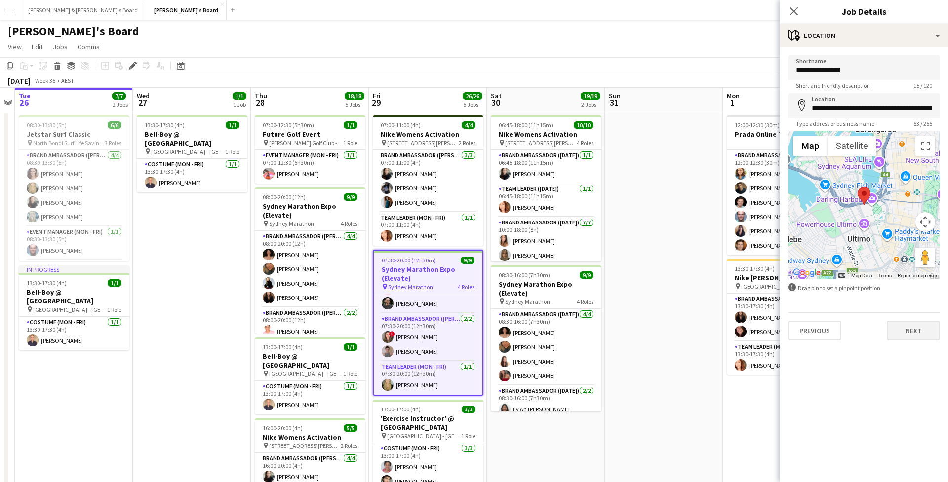
click at [919, 334] on button "Next" at bounding box center [913, 331] width 53 height 20
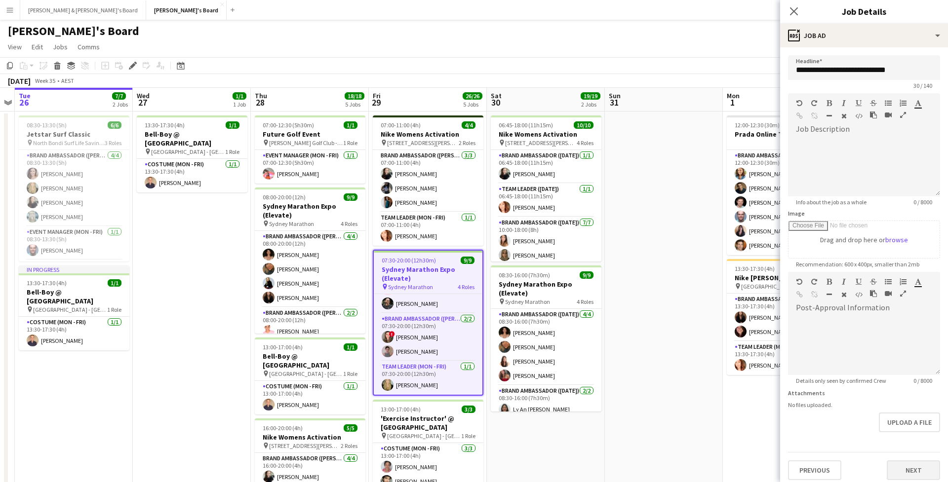
click at [908, 472] on button "Next" at bounding box center [913, 471] width 53 height 20
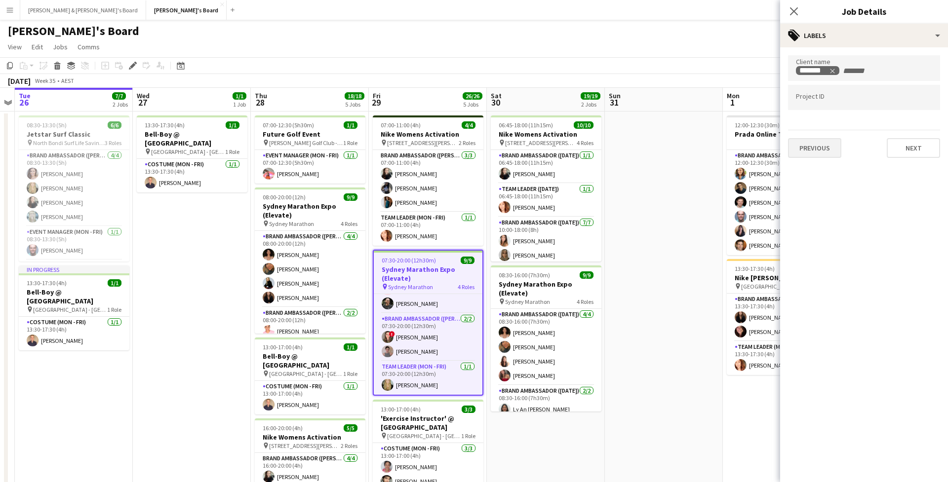
click at [839, 151] on button "Previous" at bounding box center [814, 148] width 53 height 20
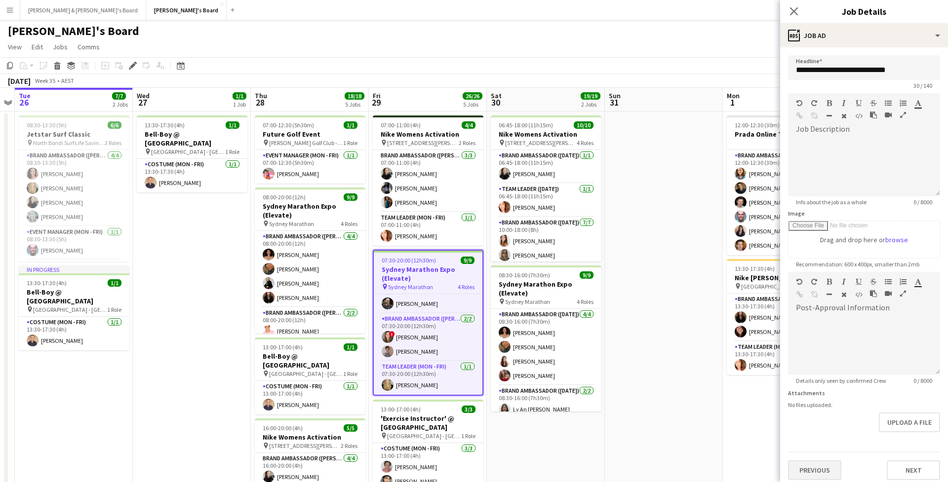
click at [811, 467] on button "Previous" at bounding box center [814, 471] width 53 height 20
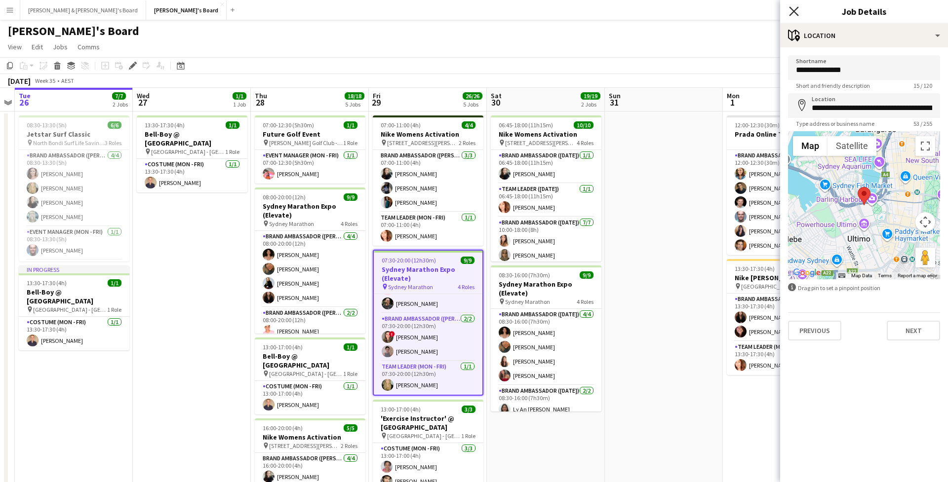
click at [795, 10] on icon at bounding box center [793, 10] width 9 height 9
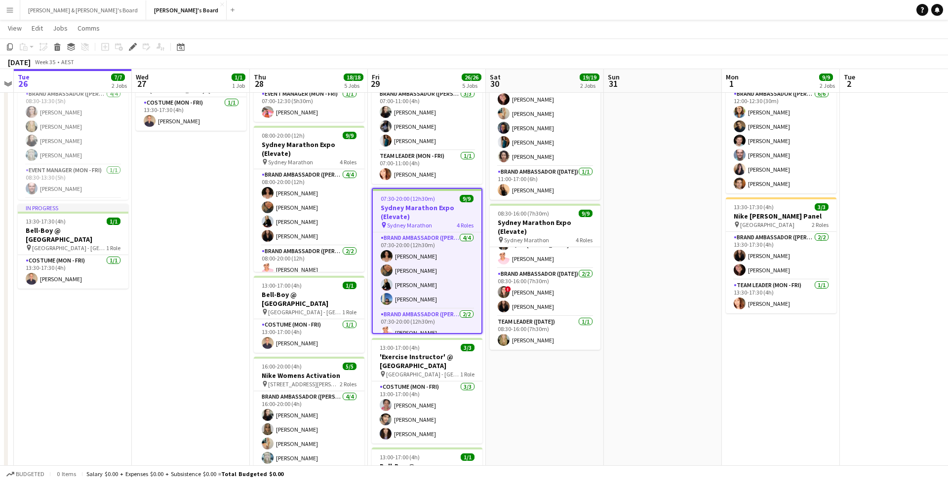
scroll to position [103, 0]
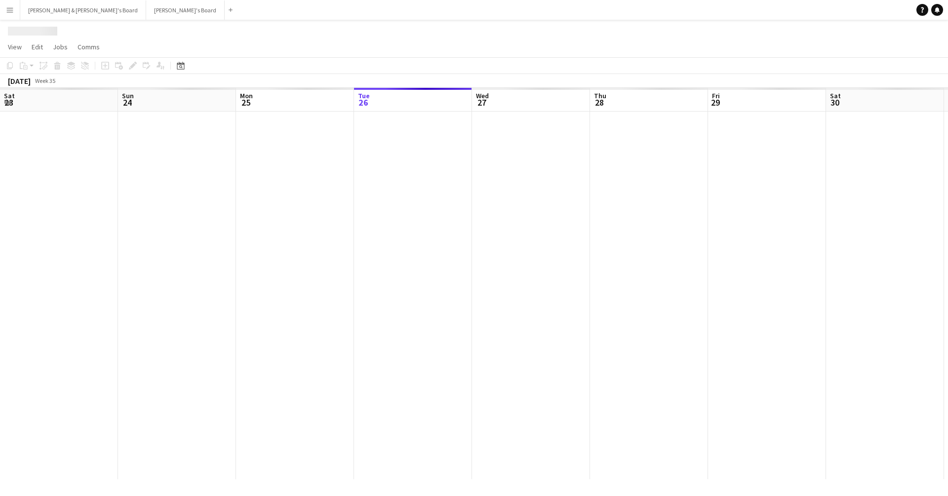
scroll to position [0, 236]
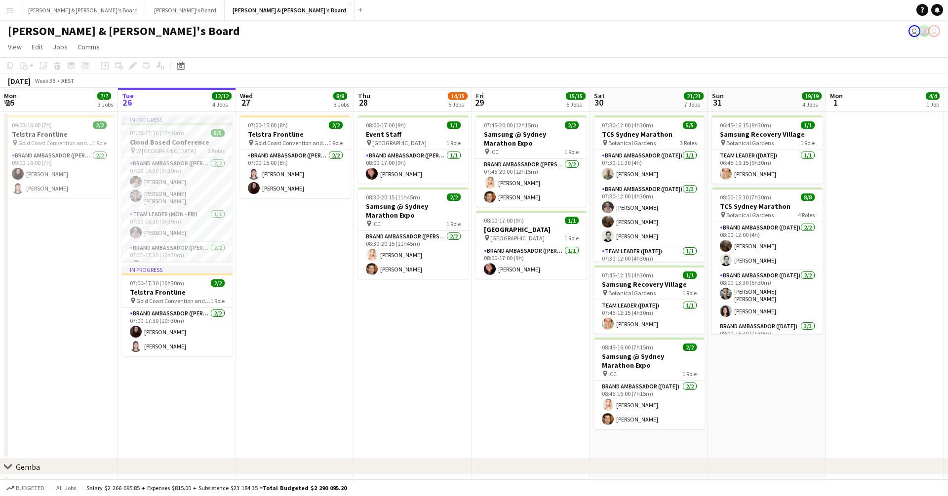
click at [296, 85] on div "[DATE] Week 35 • AEST" at bounding box center [474, 81] width 948 height 14
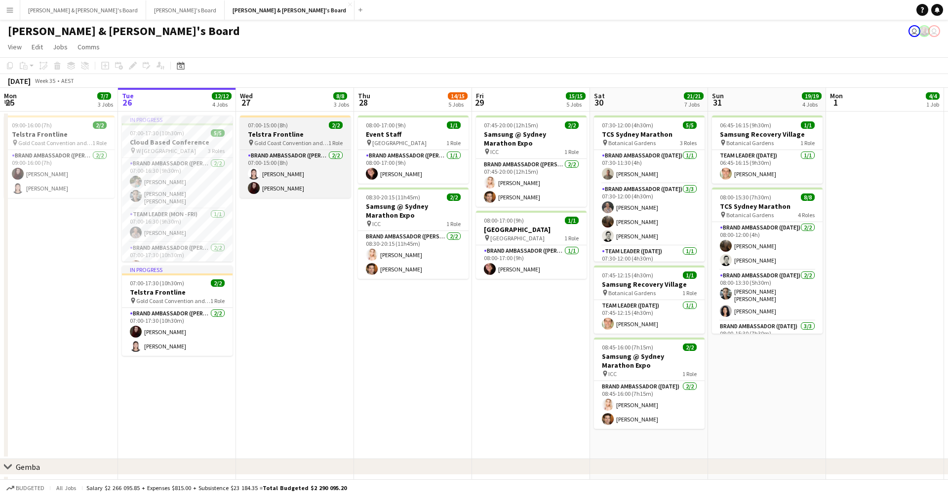
click at [301, 143] on span "Gold Coast Convention and Exhibition Centre" at bounding box center [291, 142] width 74 height 7
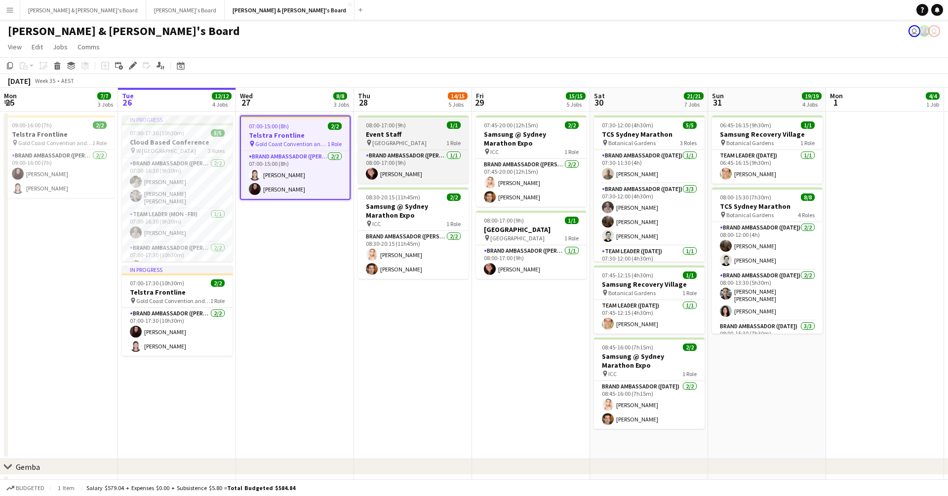
click at [428, 130] on h3 "Event Staff" at bounding box center [413, 134] width 111 height 9
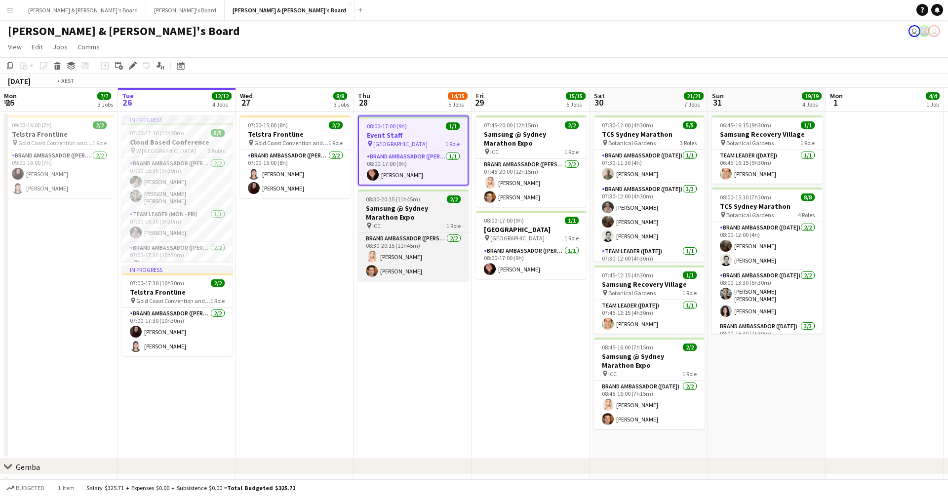
scroll to position [0, 235]
click at [430, 227] on div "pin ICC 1 Role" at bounding box center [413, 226] width 111 height 8
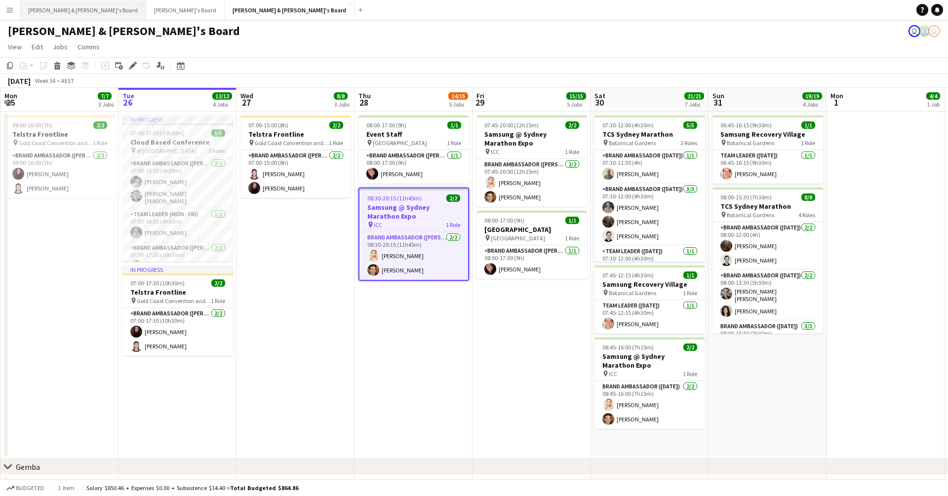
click at [60, 8] on button "[PERSON_NAME] & [PERSON_NAME]'s Board Close" at bounding box center [83, 9] width 126 height 19
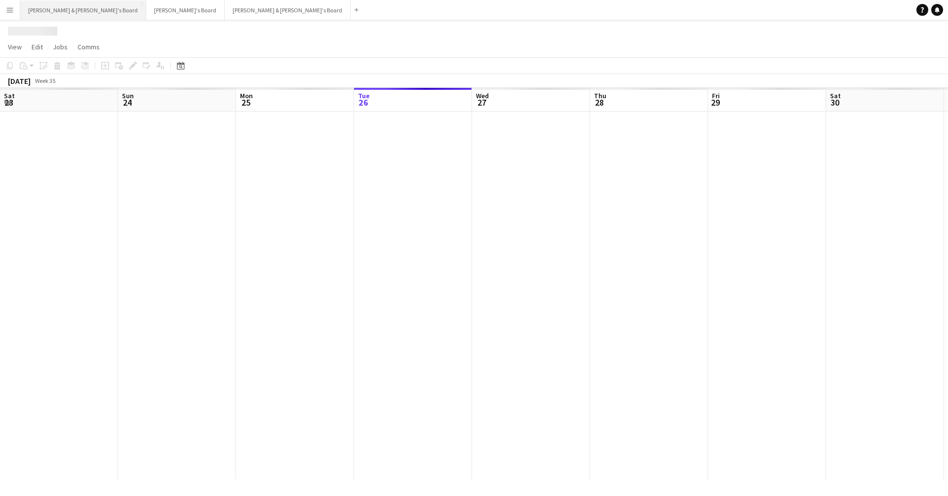
scroll to position [0, 236]
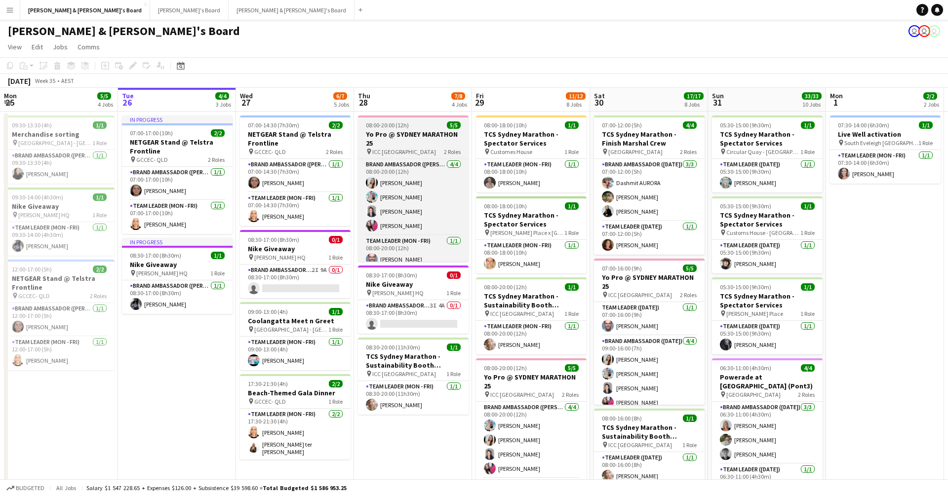
click at [453, 146] on h3 "Yo Pro @ SYDNEY MARATHON 25" at bounding box center [413, 139] width 111 height 18
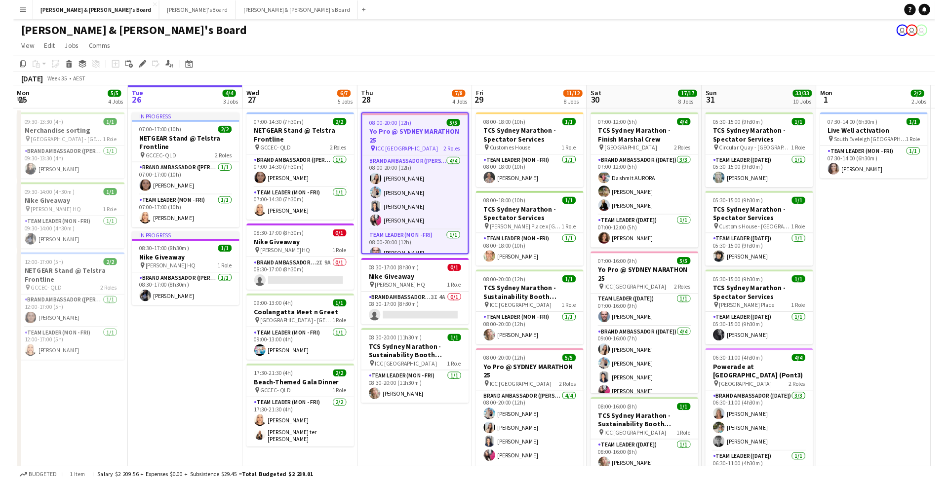
scroll to position [0, 0]
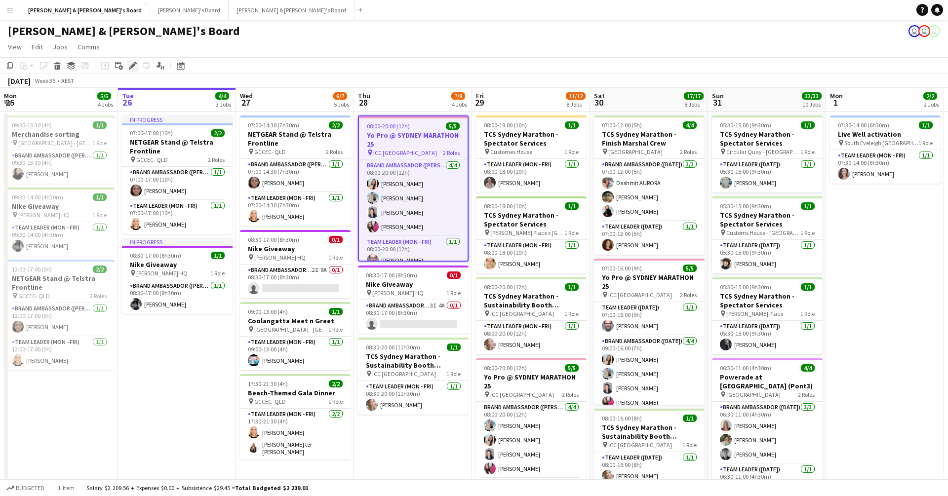
click at [135, 62] on icon at bounding box center [135, 63] width 2 height 2
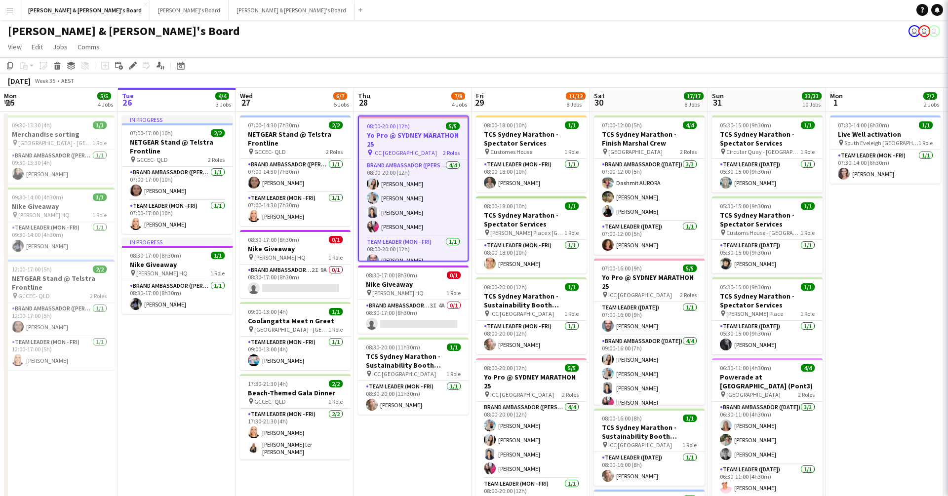
type input "**********"
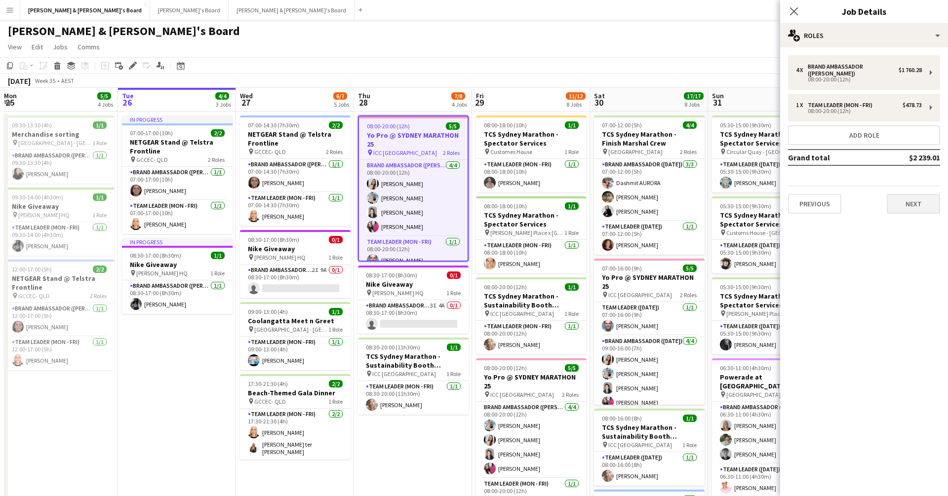
click at [905, 202] on button "Next" at bounding box center [913, 204] width 53 height 20
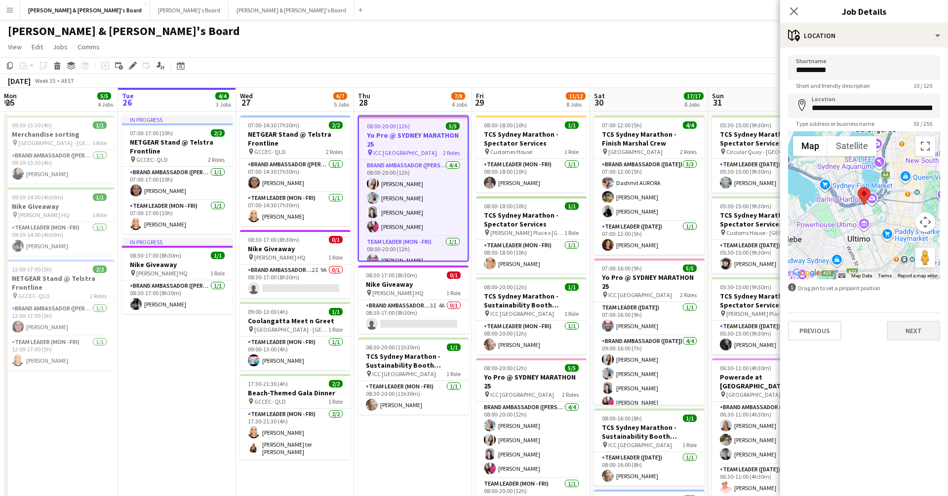
click at [912, 327] on button "Next" at bounding box center [913, 331] width 53 height 20
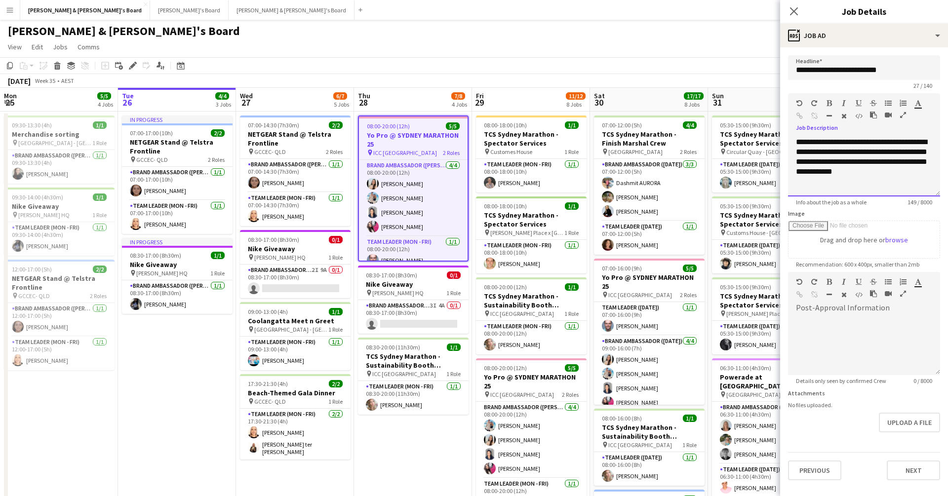
click at [841, 165] on span "**********" at bounding box center [861, 156] width 131 height 37
click at [830, 168] on span "**********" at bounding box center [861, 156] width 131 height 37
click at [899, 469] on button "Next" at bounding box center [913, 471] width 53 height 20
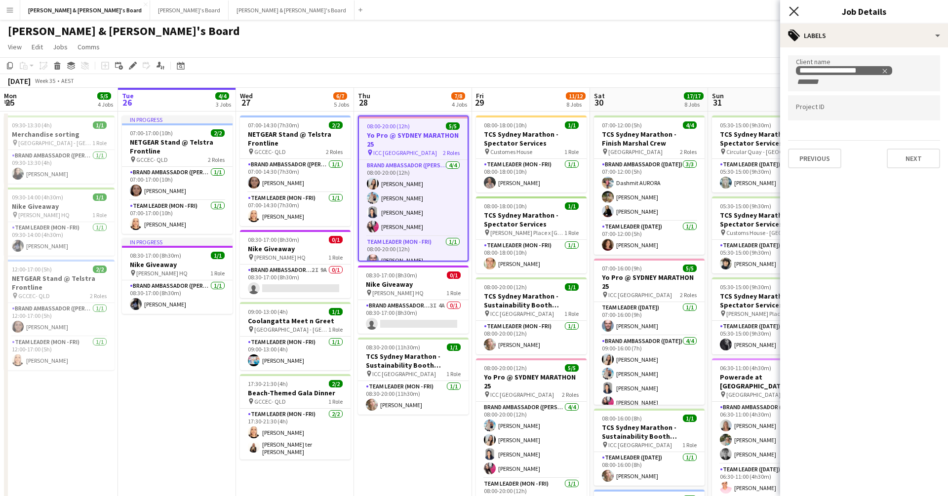
click at [793, 12] on icon at bounding box center [793, 10] width 9 height 9
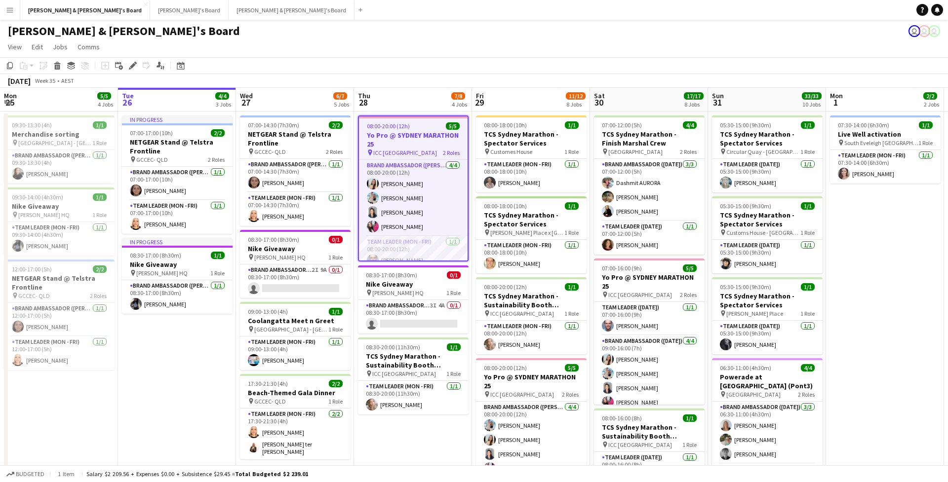
click at [422, 99] on app-board-header-date "Thu 28 7/8 4 Jobs" at bounding box center [413, 100] width 118 height 24
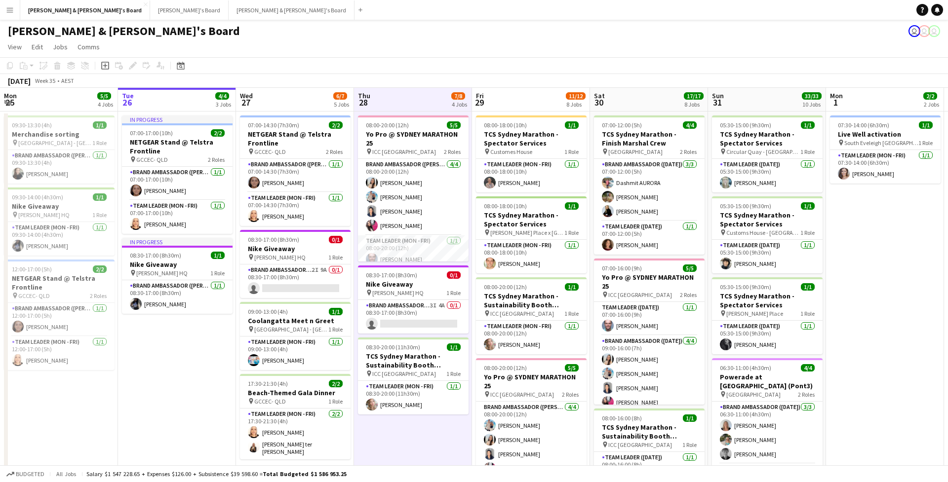
click at [422, 78] on div "[DATE] Week 35 • AEST" at bounding box center [474, 81] width 948 height 14
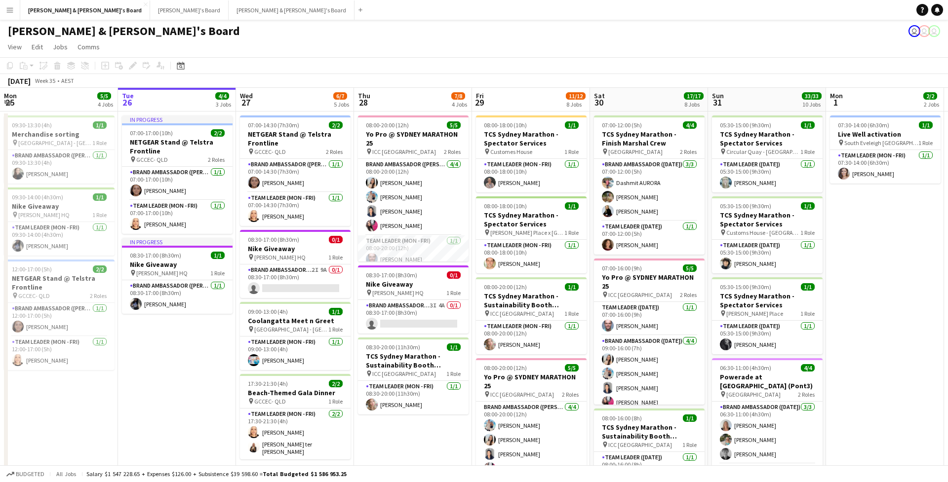
click at [422, 70] on app-toolbar "Copy Paste Paste Command V Paste with crew Command Shift V Paste linked Job [GE…" at bounding box center [474, 65] width 948 height 17
